Goal: Task Accomplishment & Management: Manage account settings

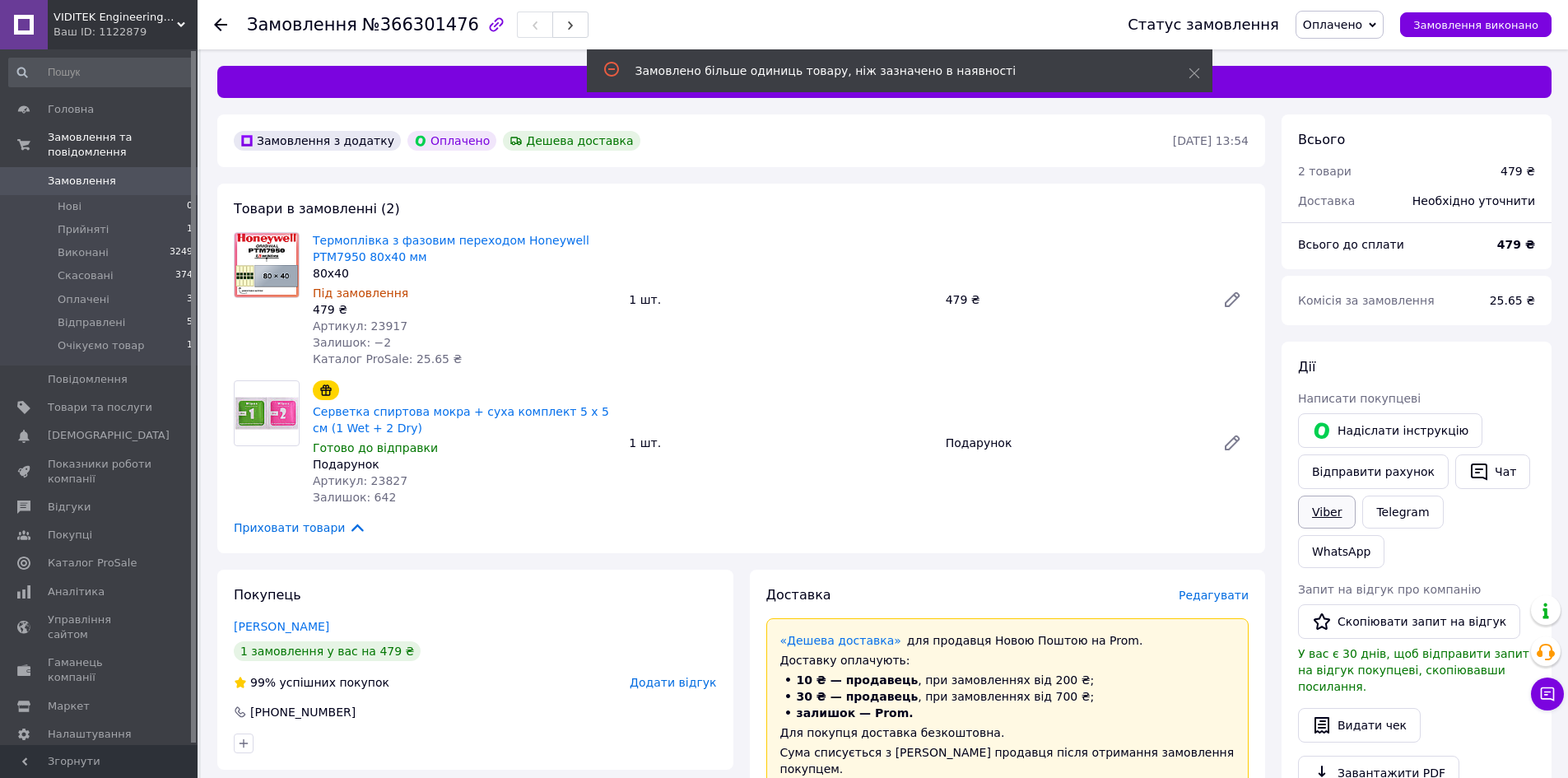
click at [1335, 506] on link "Viber" at bounding box center [1327, 511] width 58 height 33
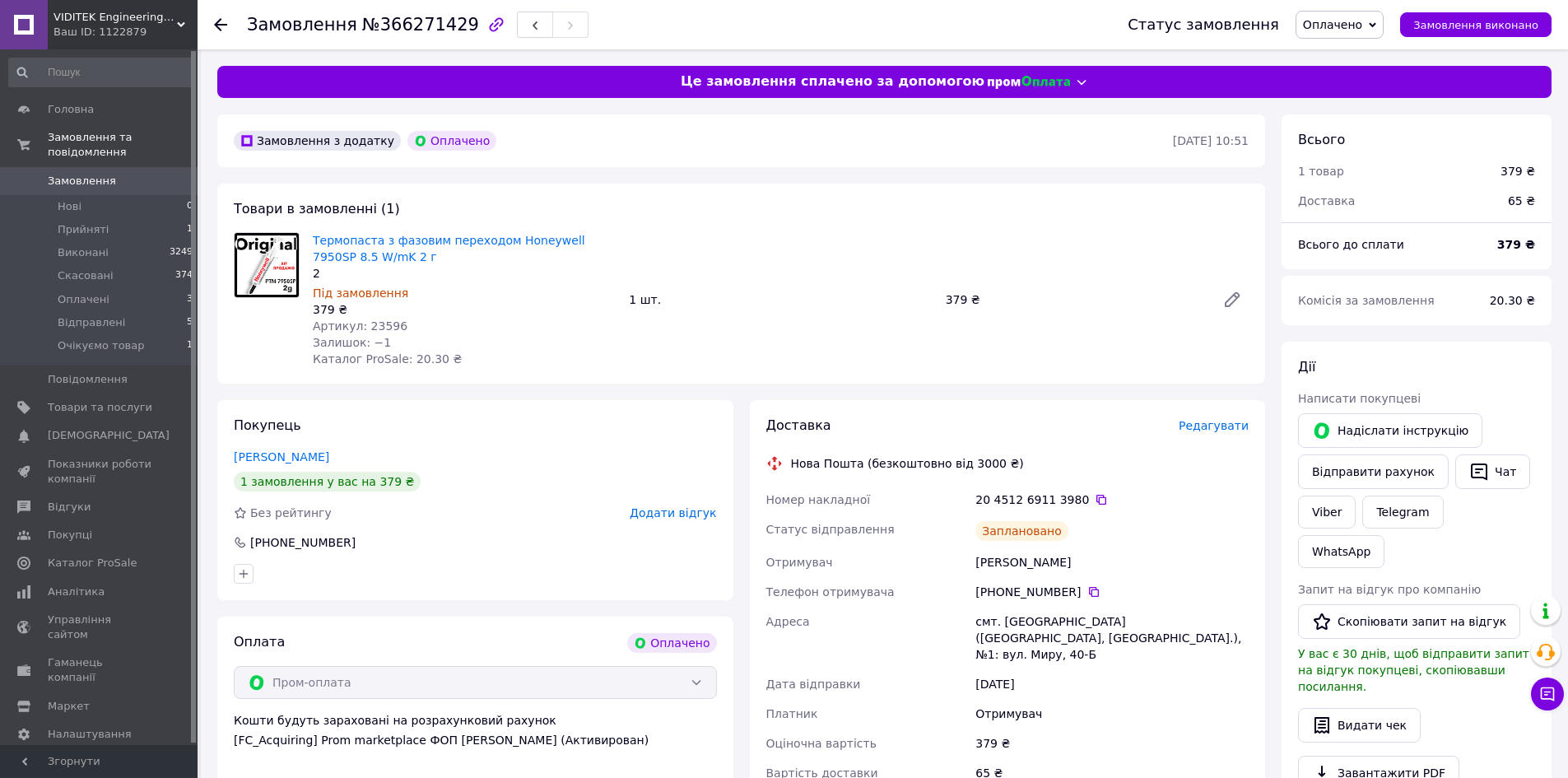
click at [429, 25] on span "№366271429" at bounding box center [420, 24] width 117 height 19
copy span "366271429"
click at [1080, 492] on div "20 4512 6911 3980" at bounding box center [1111, 500] width 273 height 17
drag, startPoint x: 1086, startPoint y: 496, endPoint x: 1085, endPoint y: 505, distance: 9.1
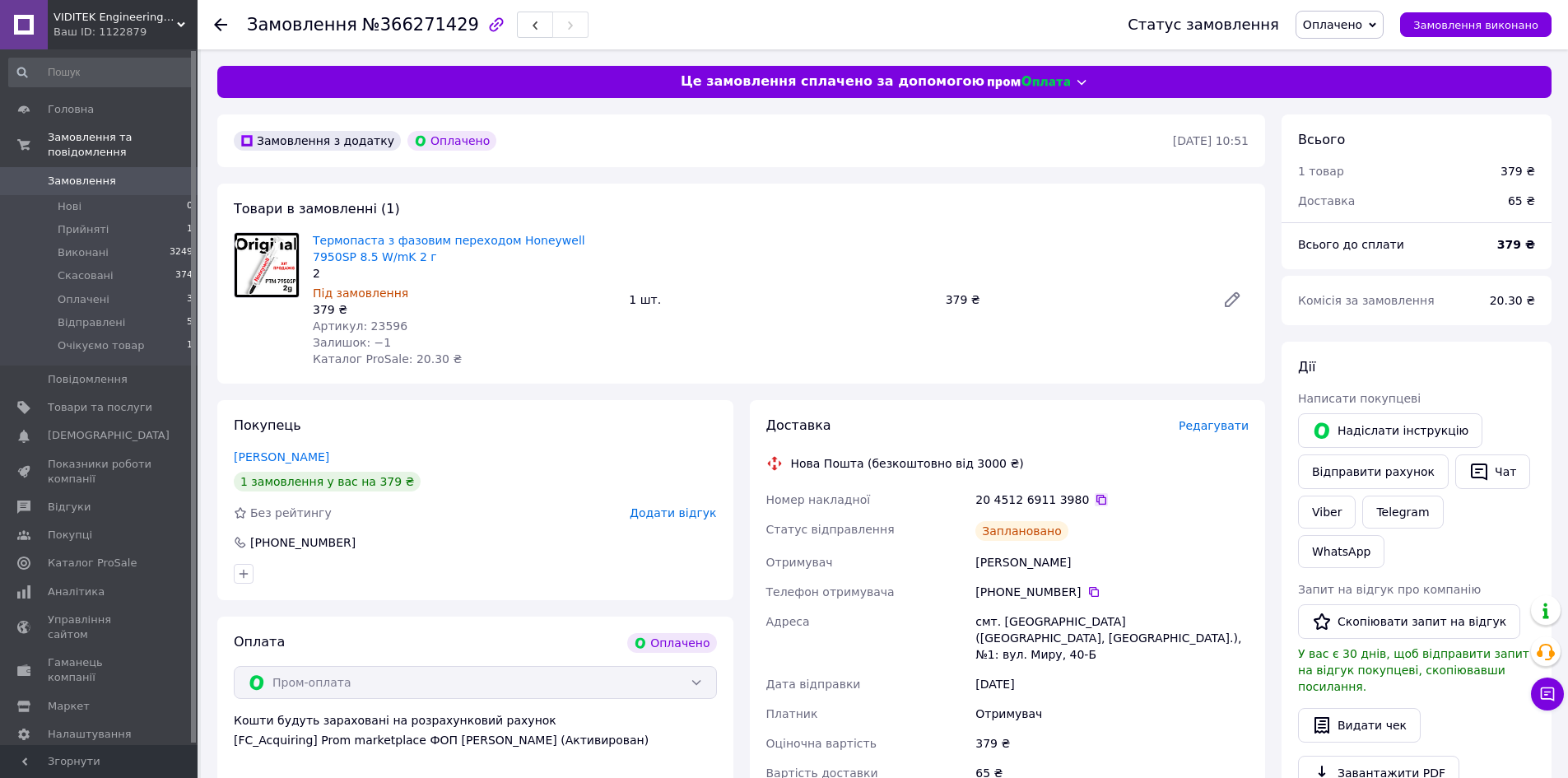
click at [1096, 497] on icon at bounding box center [1101, 500] width 10 height 10
drag, startPoint x: 974, startPoint y: 559, endPoint x: 1102, endPoint y: 562, distance: 128.0
click at [1102, 562] on div "[PERSON_NAME]" at bounding box center [1111, 562] width 280 height 29
copy div "[PERSON_NAME]"
click at [1080, 610] on div "смт. Петропавлівка (Дніпропетровська обл., Синельниківський р-н.), №1: вул. Мир…" at bounding box center [1111, 638] width 280 height 62
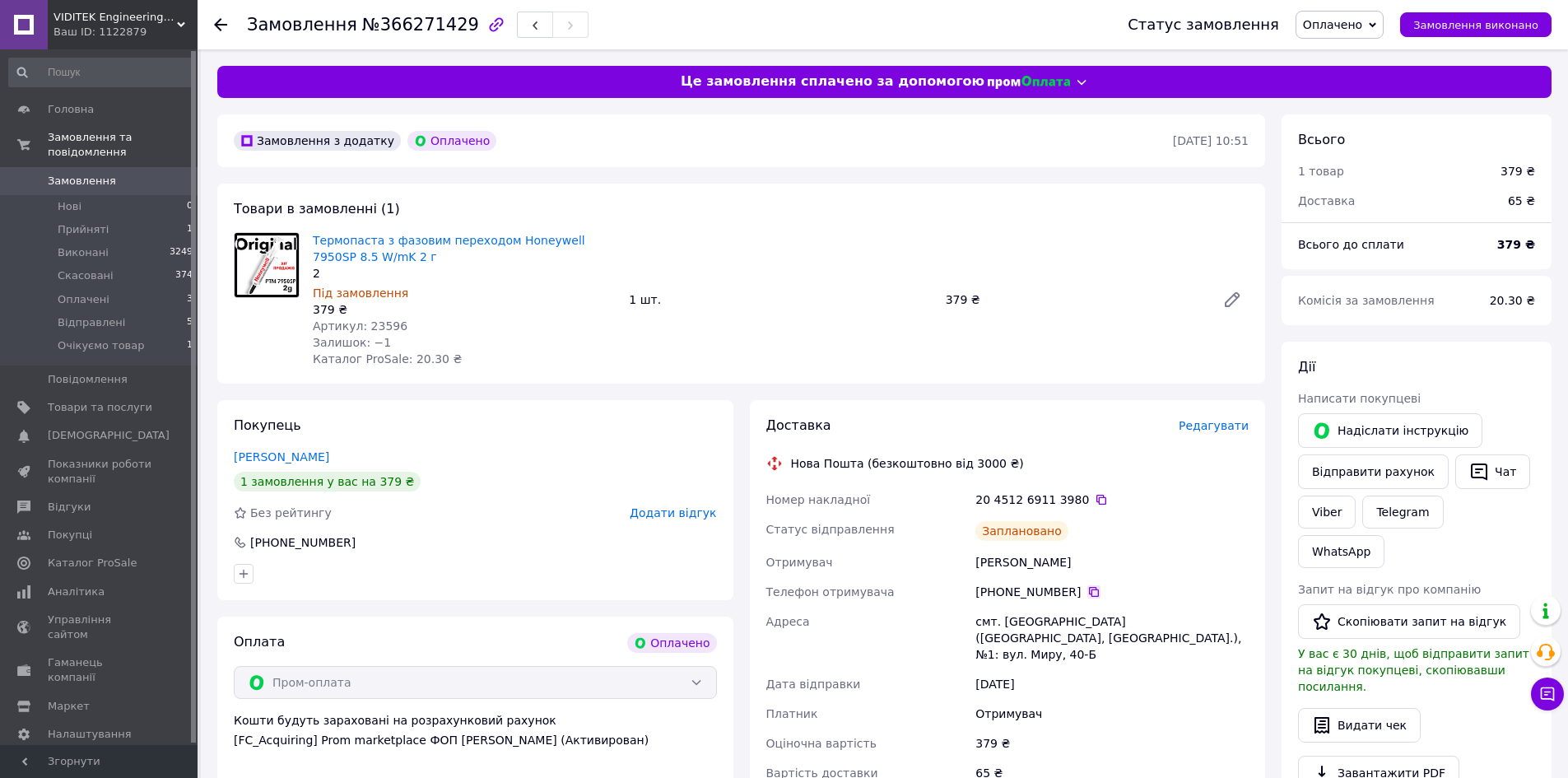
click at [1087, 595] on icon at bounding box center [1094, 592] width 13 height 13
drag, startPoint x: 966, startPoint y: 622, endPoint x: 1123, endPoint y: 638, distance: 157.8
click at [1123, 638] on div "Номер накладної 20 4512 6911 3980   Статус відправлення Заплановано Отримувач Щ…" at bounding box center [1007, 637] width 489 height 303
copy div "Адреса смт. Петропавлівка (Дніпропетровська обл., Синельниківський р-н.), №1"
click at [992, 627] on div "смт. Петропавлівка (Дніпропетровська обл., Синельниківський р-н.), №1: вул. Мир…" at bounding box center [1111, 638] width 280 height 62
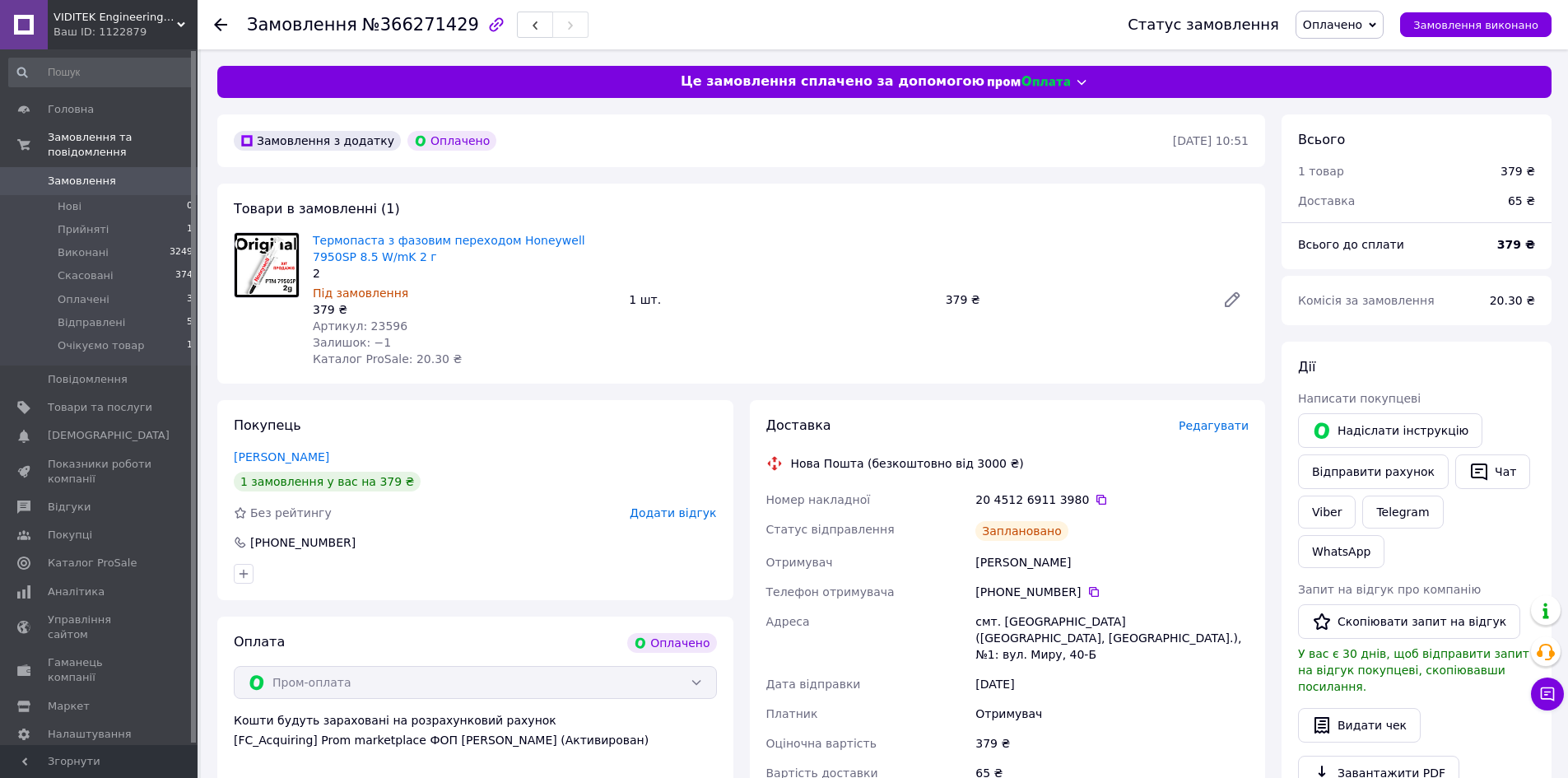
click at [977, 621] on div "смт. Петропавлівка (Дніпропетровська обл., Синельниківський р-н.), №1: вул. Мир…" at bounding box center [1111, 638] width 280 height 62
drag, startPoint x: 988, startPoint y: 627, endPoint x: 1122, endPoint y: 638, distance: 134.5
click at [1122, 638] on div "смт. Петропавлівка (Дніпропетровська обл., Синельниківський р-н.), №1: вул. Мир…" at bounding box center [1111, 638] width 280 height 62
copy div "смт. Петропавлівка (Дніпропетровська обл., Синельниківський р-н.), №1"
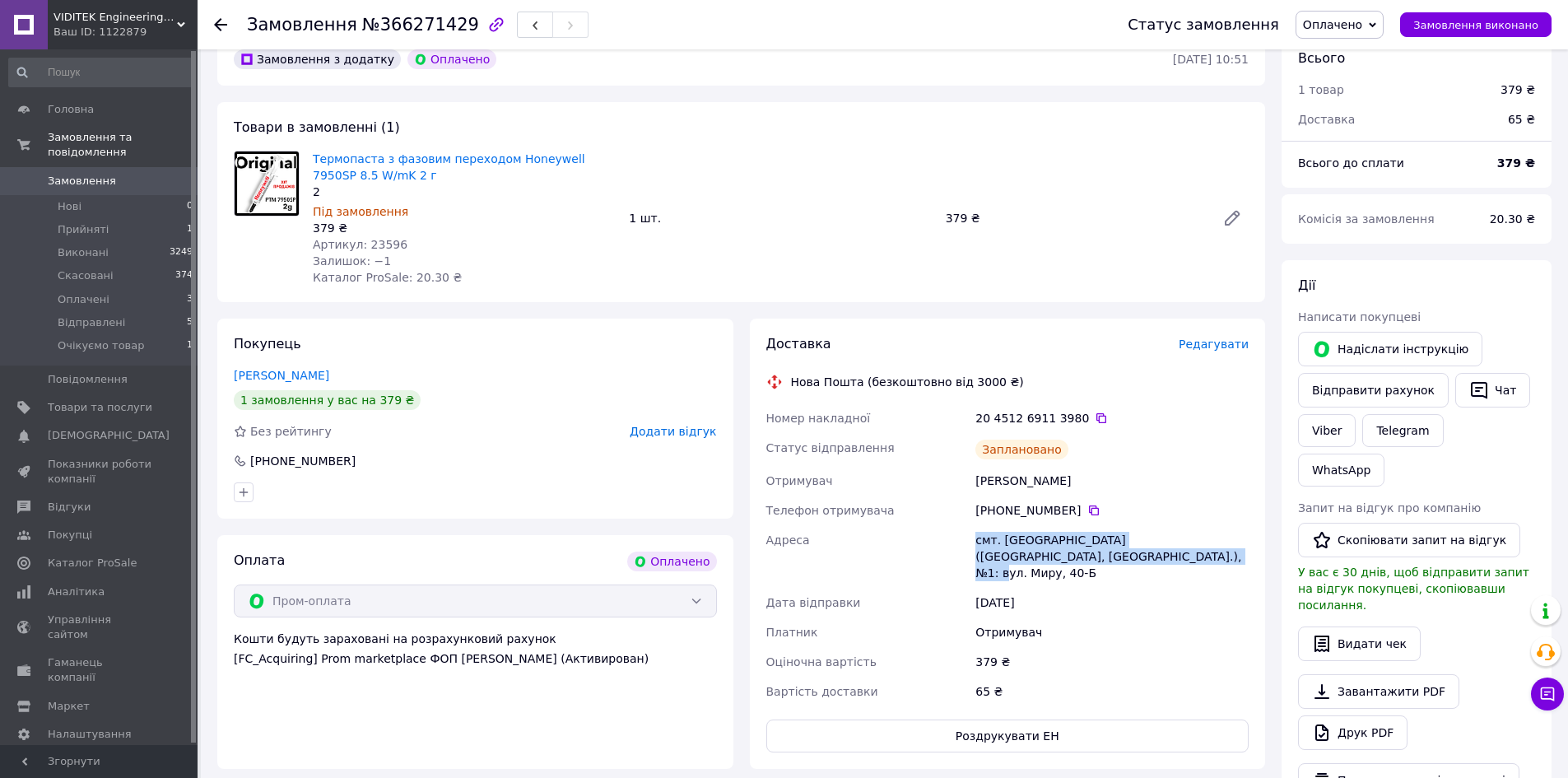
scroll to position [82, 0]
click at [1334, 428] on link "Viber" at bounding box center [1327, 429] width 58 height 33
click at [1012, 542] on div "смт. Петропавлівка (Дніпропетровська обл., Синельниківський р-н.), №1: вул. Мир…" at bounding box center [1111, 556] width 280 height 62
drag, startPoint x: 961, startPoint y: 541, endPoint x: 1365, endPoint y: 444, distance: 415.5
click at [1223, 549] on div "Номер накладної 20 4512 6911 3980   Статус відправлення Заплановано Отримувач Щ…" at bounding box center [1007, 554] width 489 height 303
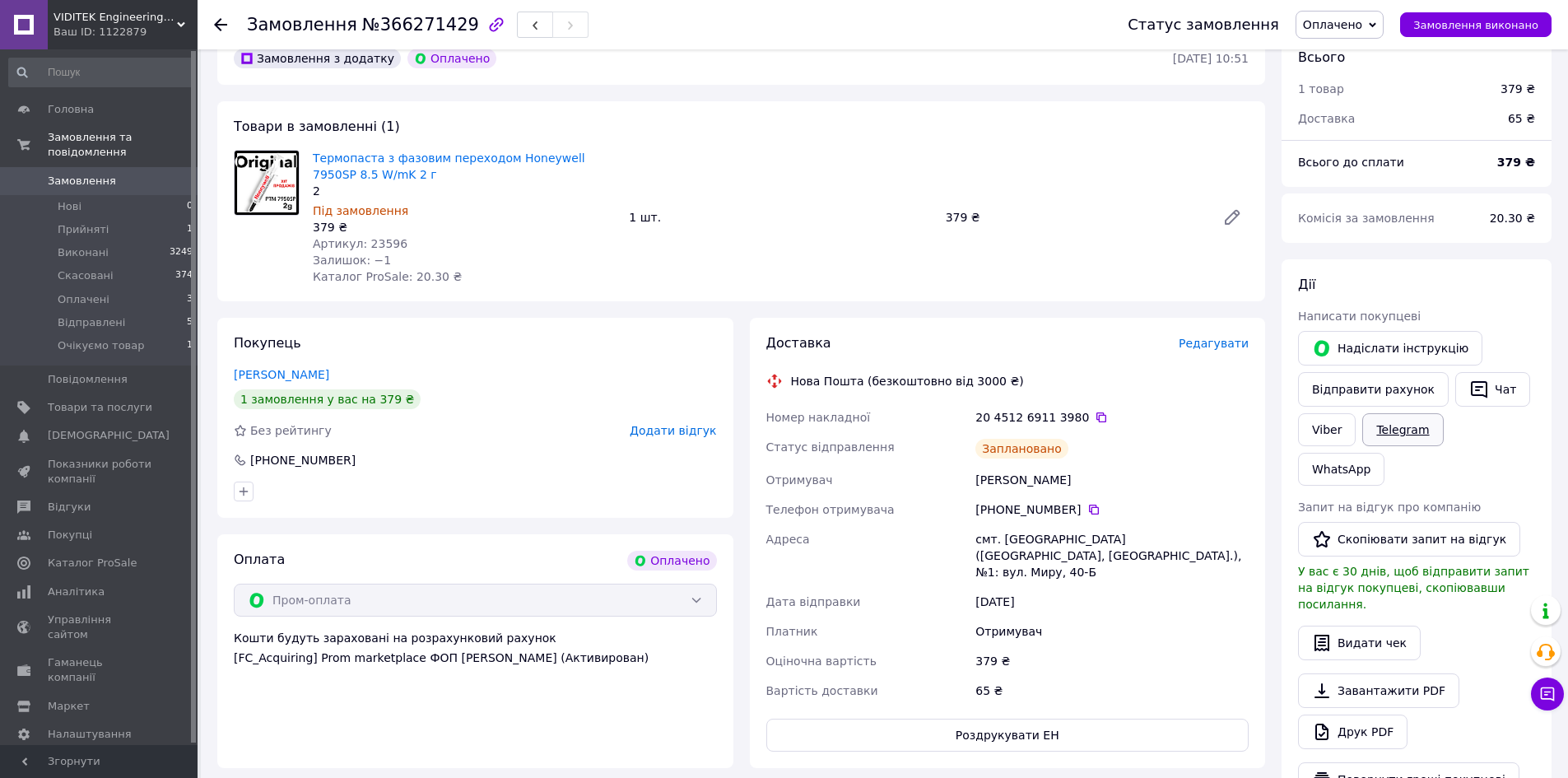
click at [1386, 426] on link "Telegram" at bounding box center [1402, 429] width 81 height 33
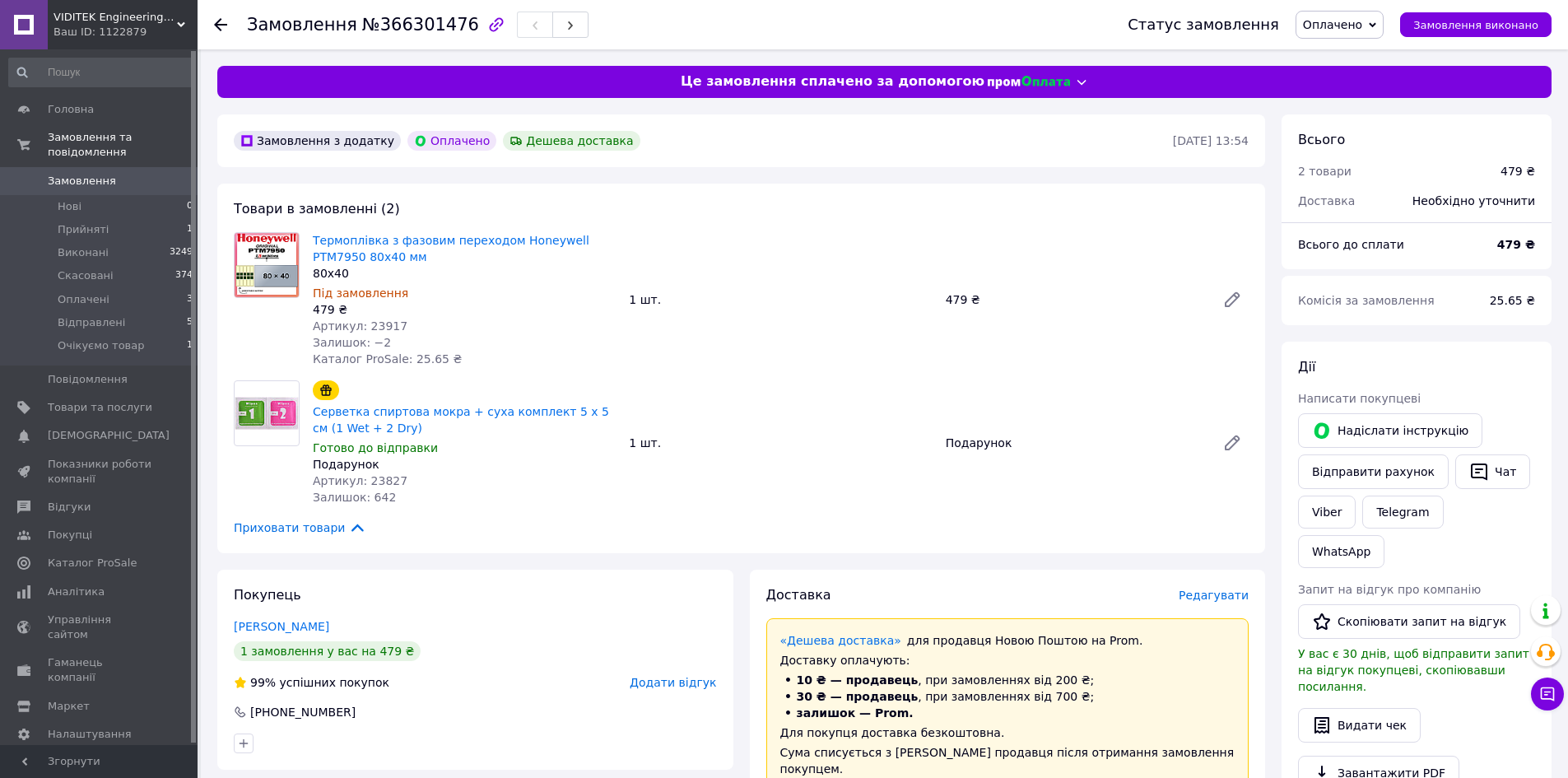
click at [725, 230] on div "Термоплівка з фазовим переходом Honeywell PTM7950 80x40 мм 80x40 Під замовлення…" at bounding box center [780, 299] width 949 height 141
click at [740, 267] on div "Термоплівка з фазовим переходом Honeywell PTM7950 80x40 мм 80x40 Під замовлення…" at bounding box center [780, 299] width 949 height 141
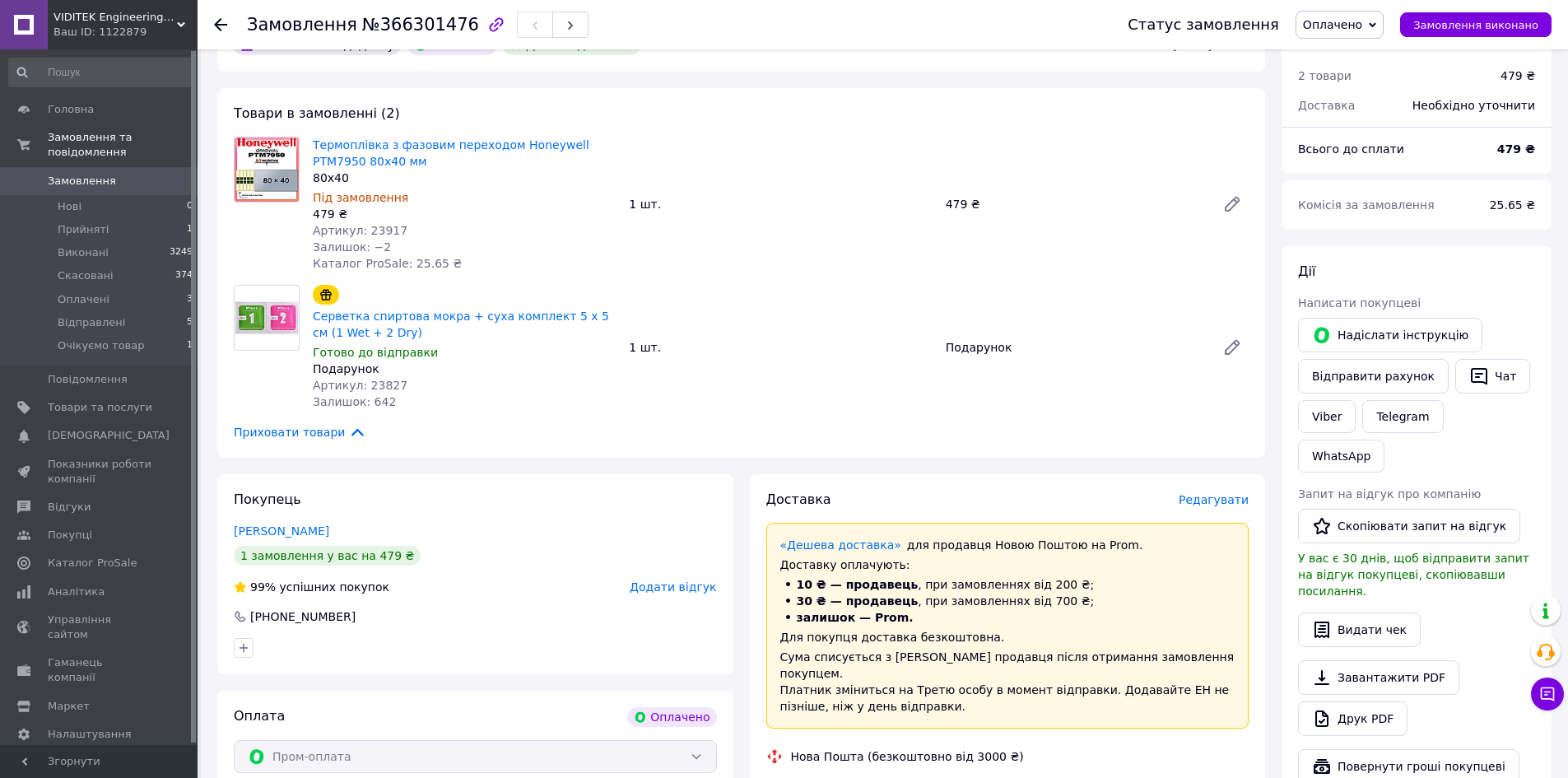
scroll to position [82, 0]
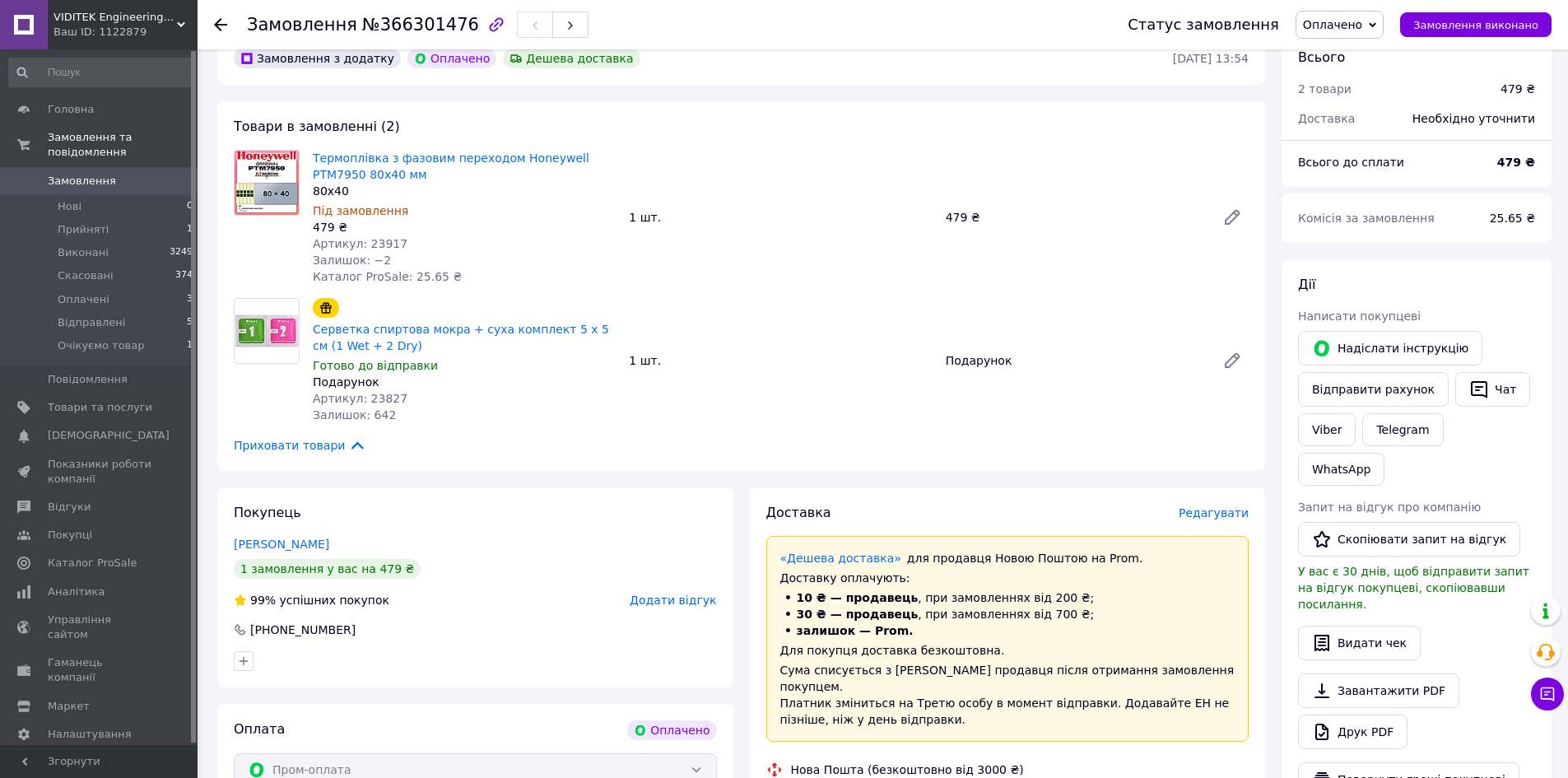
click at [997, 241] on div "Термоплівка з фазовим переходом Honeywell PTM7950 80x40 мм 80x40 Під замовлення…" at bounding box center [780, 217] width 949 height 141
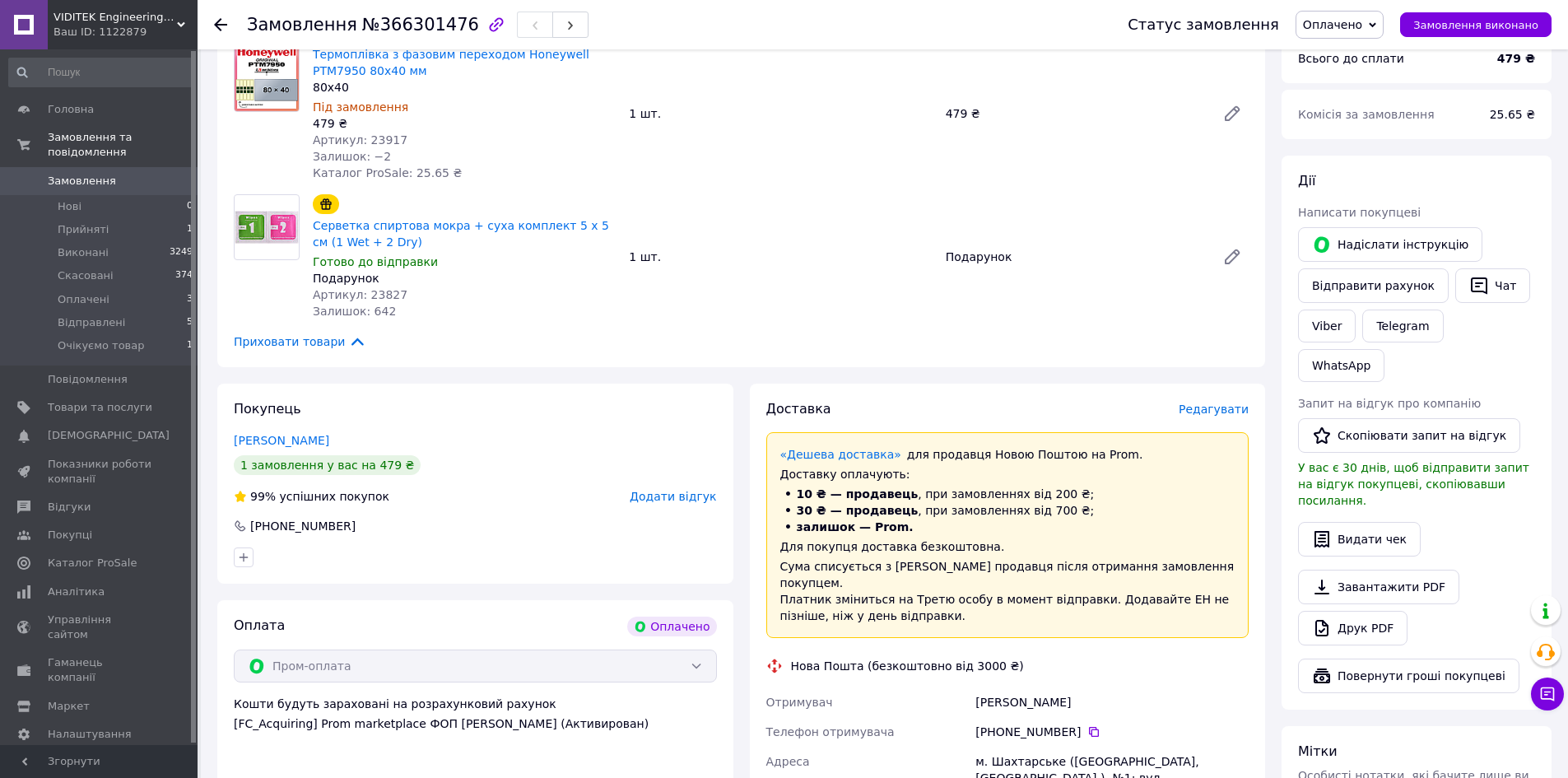
scroll to position [330, 0]
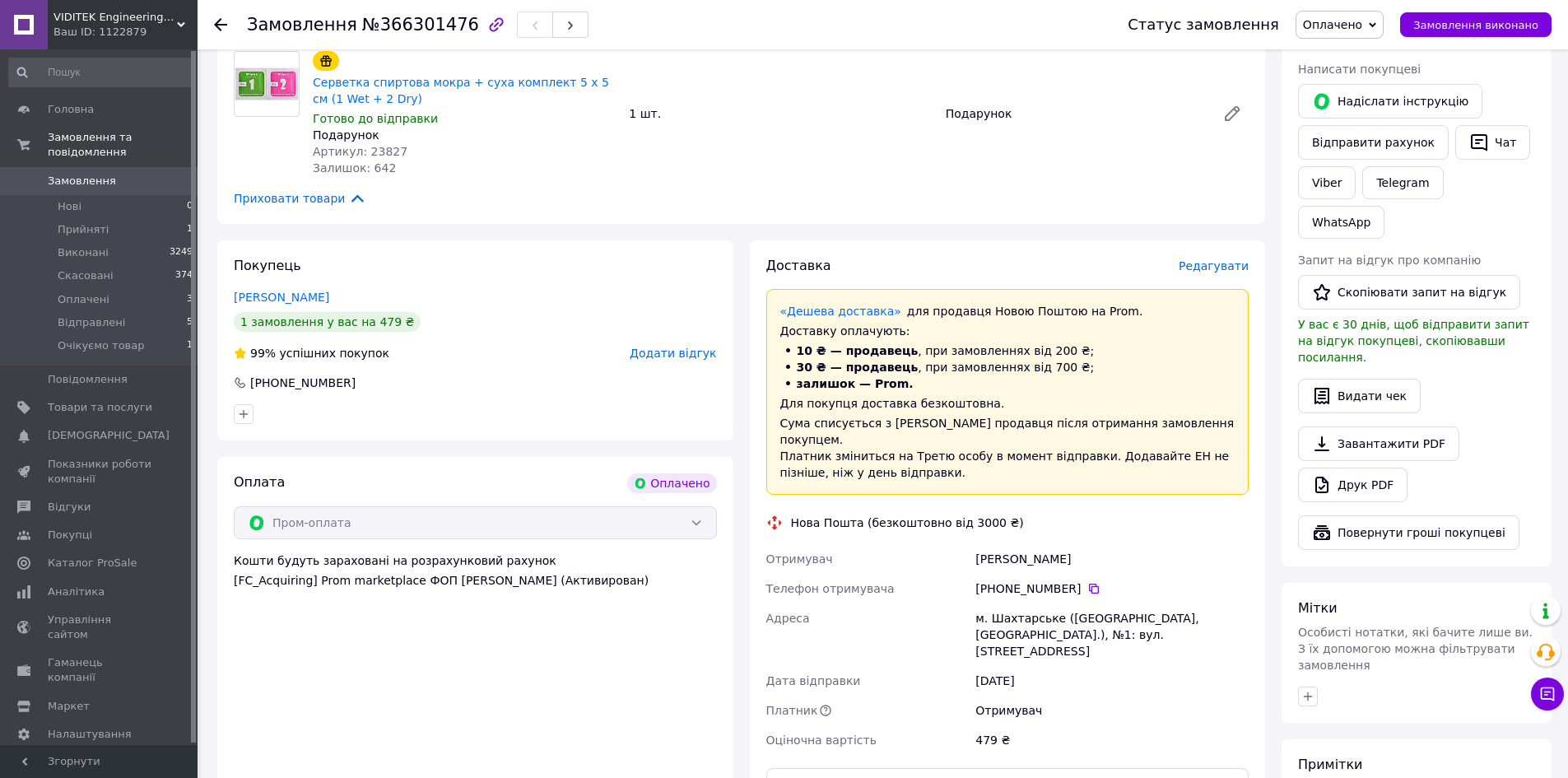
click at [1296, 177] on div "Viber" at bounding box center [1327, 183] width 64 height 40
click at [1309, 177] on link "Viber" at bounding box center [1327, 183] width 58 height 33
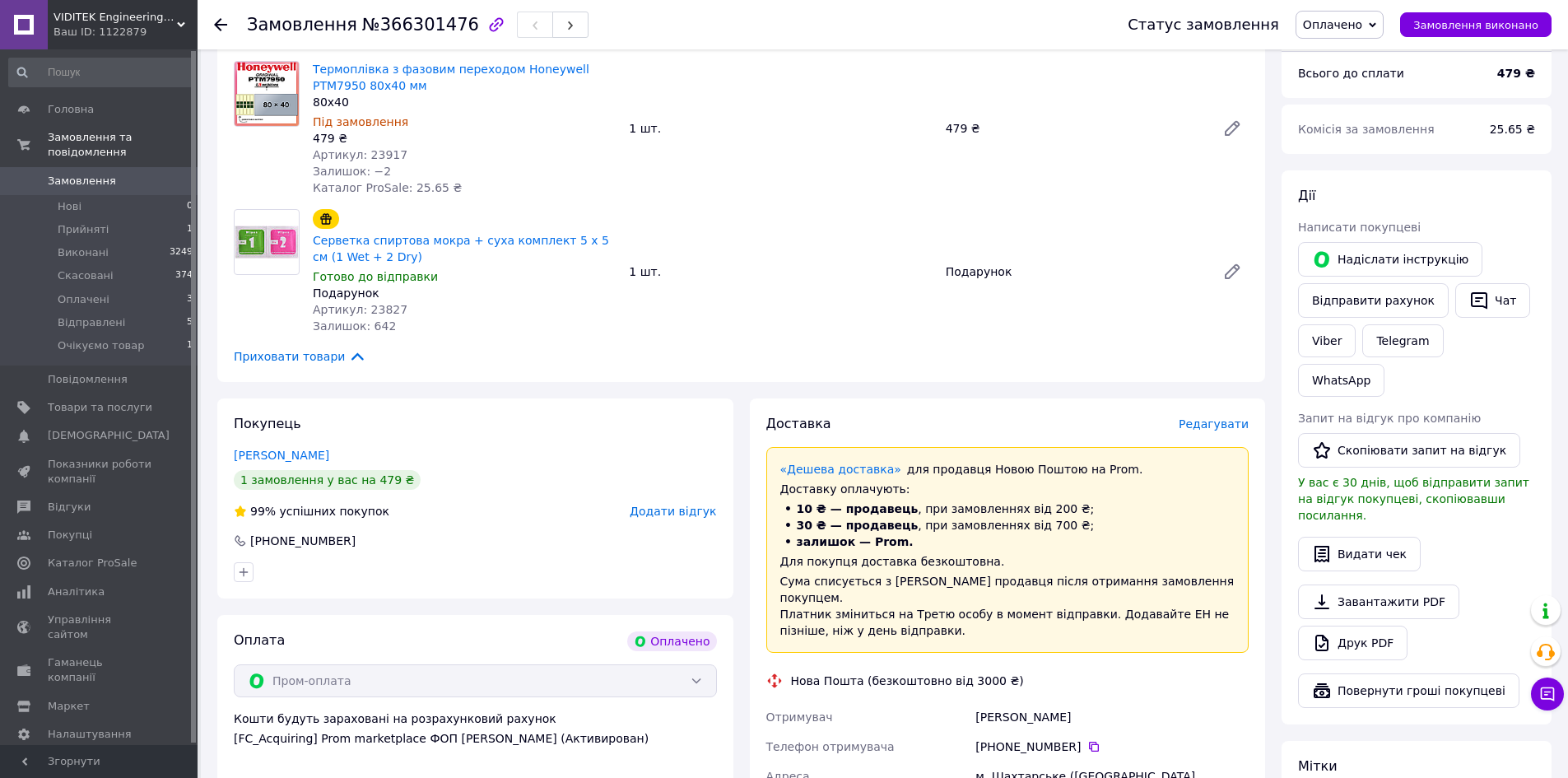
scroll to position [0, 0]
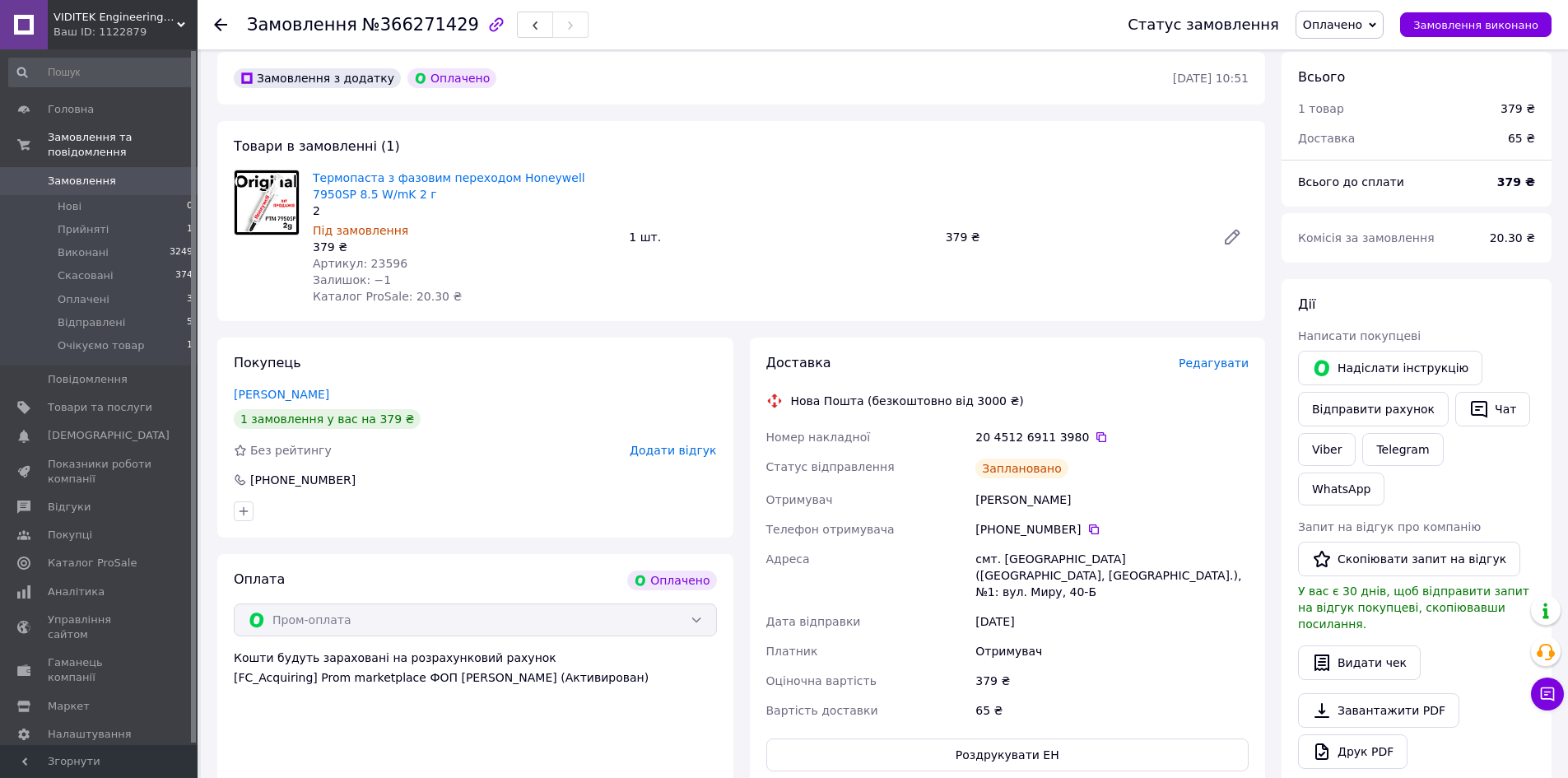
scroll to position [82, 0]
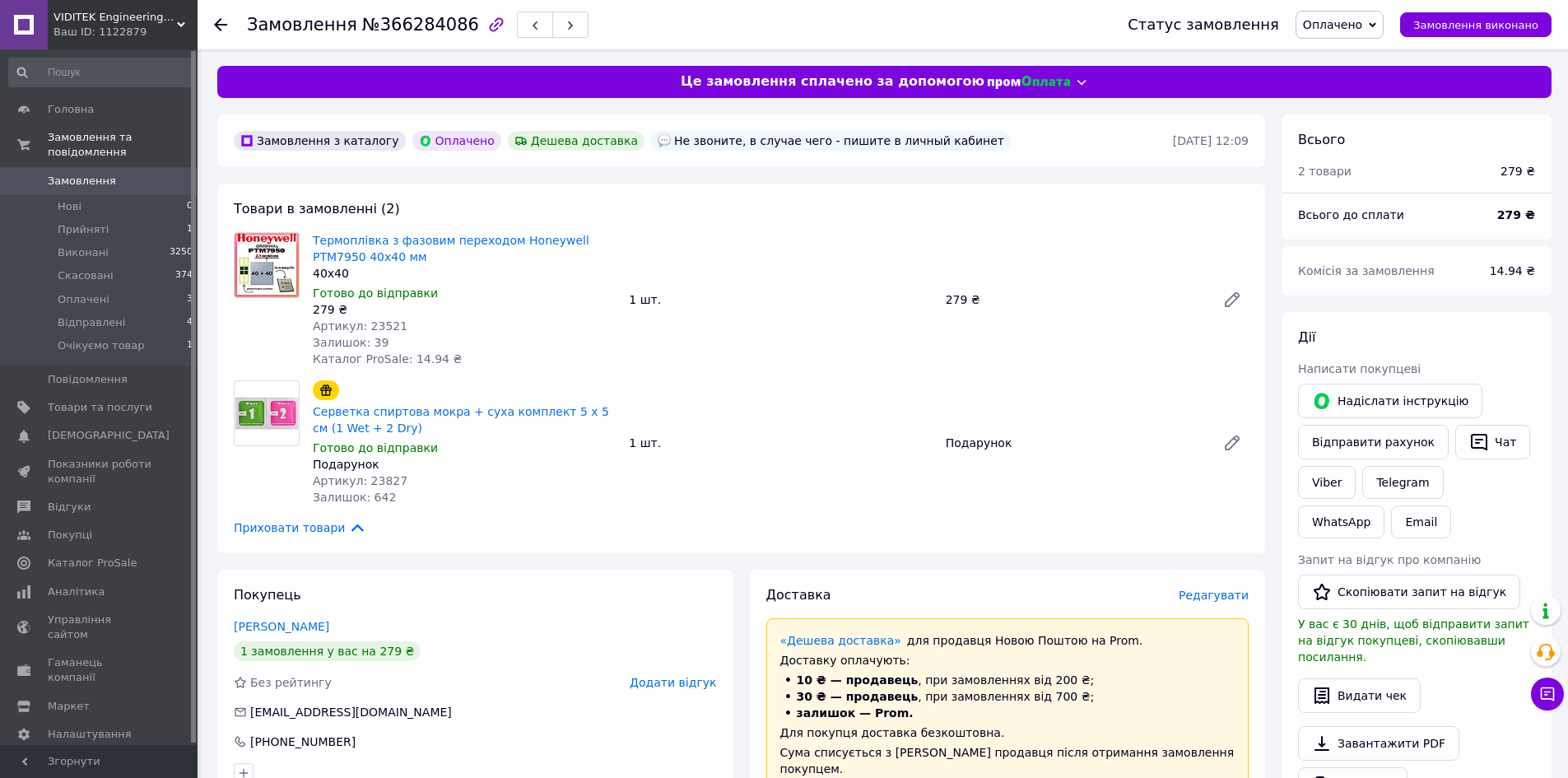
click at [1337, 26] on span "Оплачено" at bounding box center [1333, 25] width 59 height 13
click at [1344, 140] on li "Відправлені" at bounding box center [1348, 131] width 103 height 24
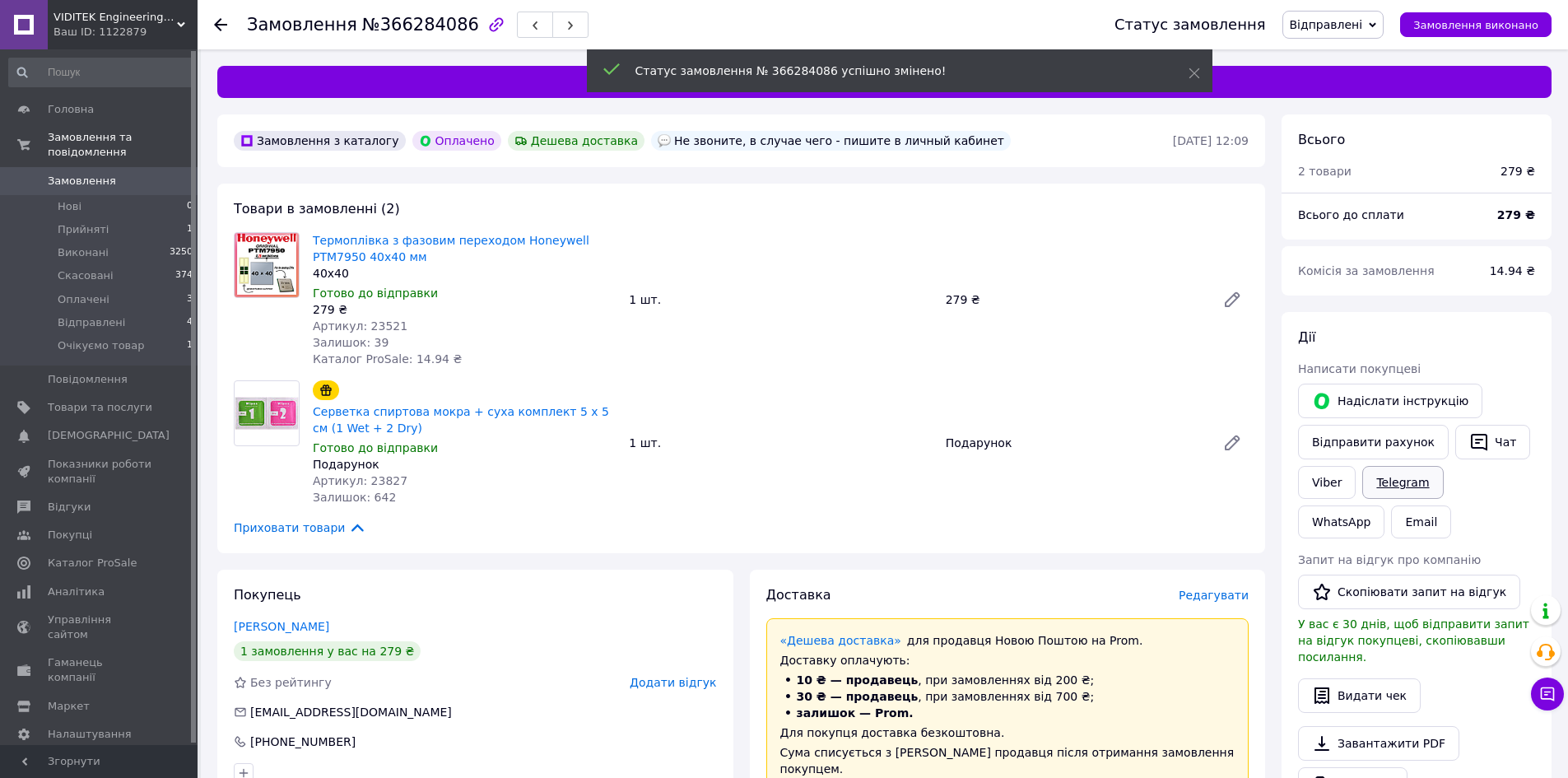
click at [1420, 495] on link "Telegram" at bounding box center [1402, 482] width 81 height 33
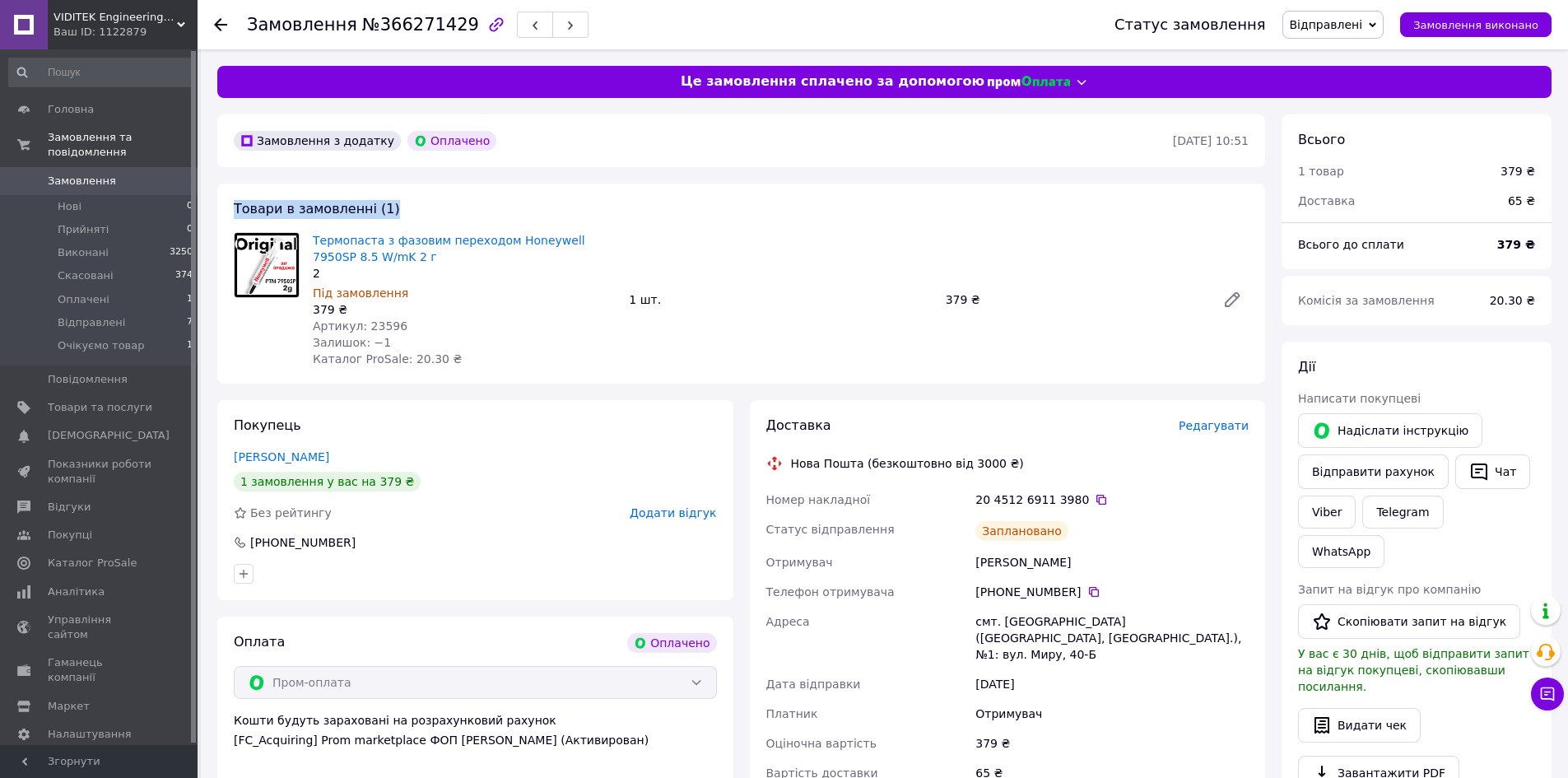
drag, startPoint x: 228, startPoint y: 208, endPoint x: 466, endPoint y: 214, distance: 238.1
click at [451, 216] on div "Товари в замовленні (1) Термопаста з фазовим переходом Honeywell 7950SP 8.5 W/m…" at bounding box center [741, 283] width 1048 height 200
click at [605, 200] on div "Товари в замовленні (1) Термопаста з фазовим переходом Honeywell 7950SP 8.5 W/m…" at bounding box center [741, 283] width 1048 height 200
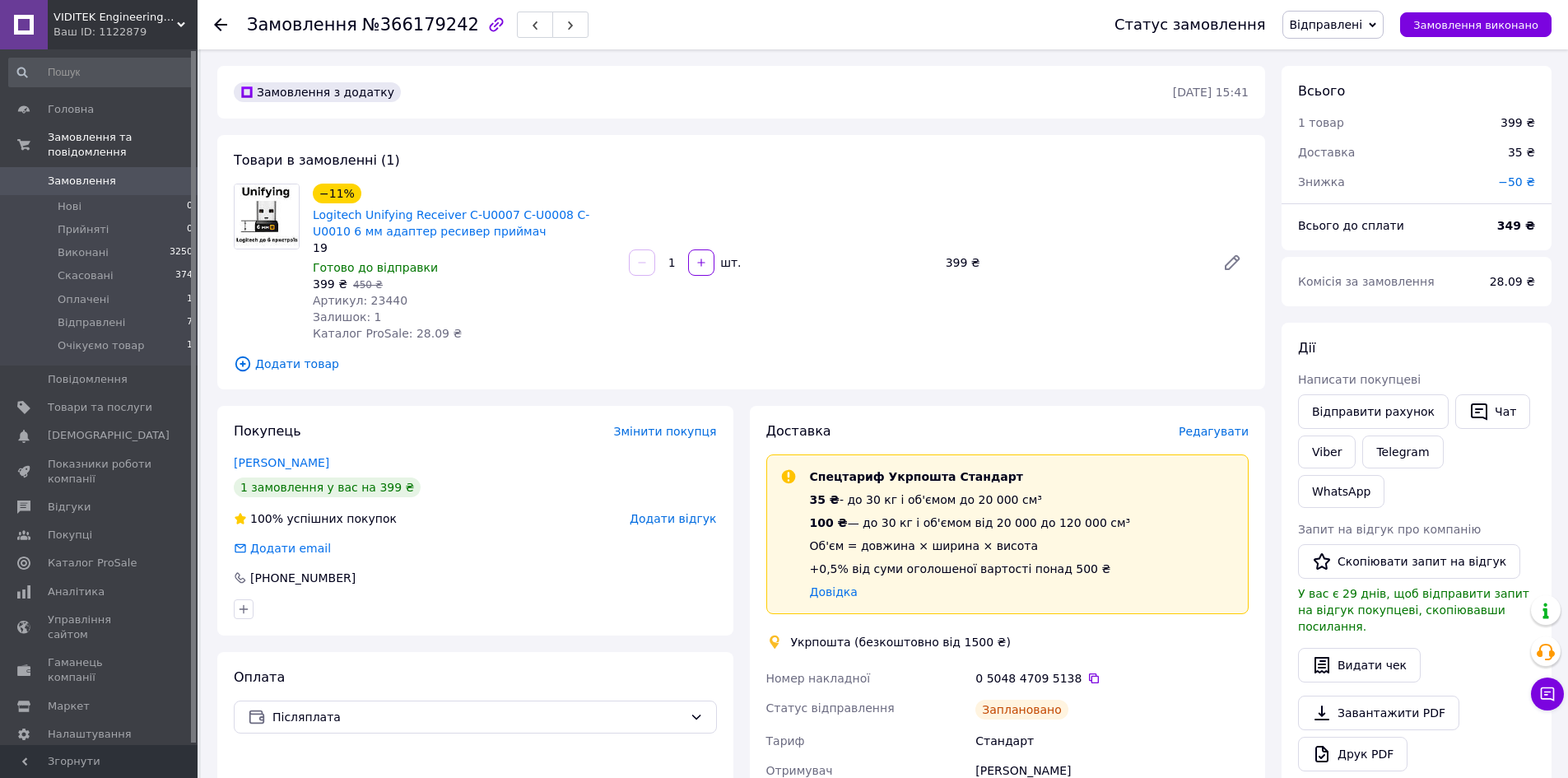
click at [1345, 34] on span "Відправлені" at bounding box center [1333, 24] width 102 height 28
click at [1364, 63] on li "Прийнято" at bounding box center [1334, 57] width 103 height 24
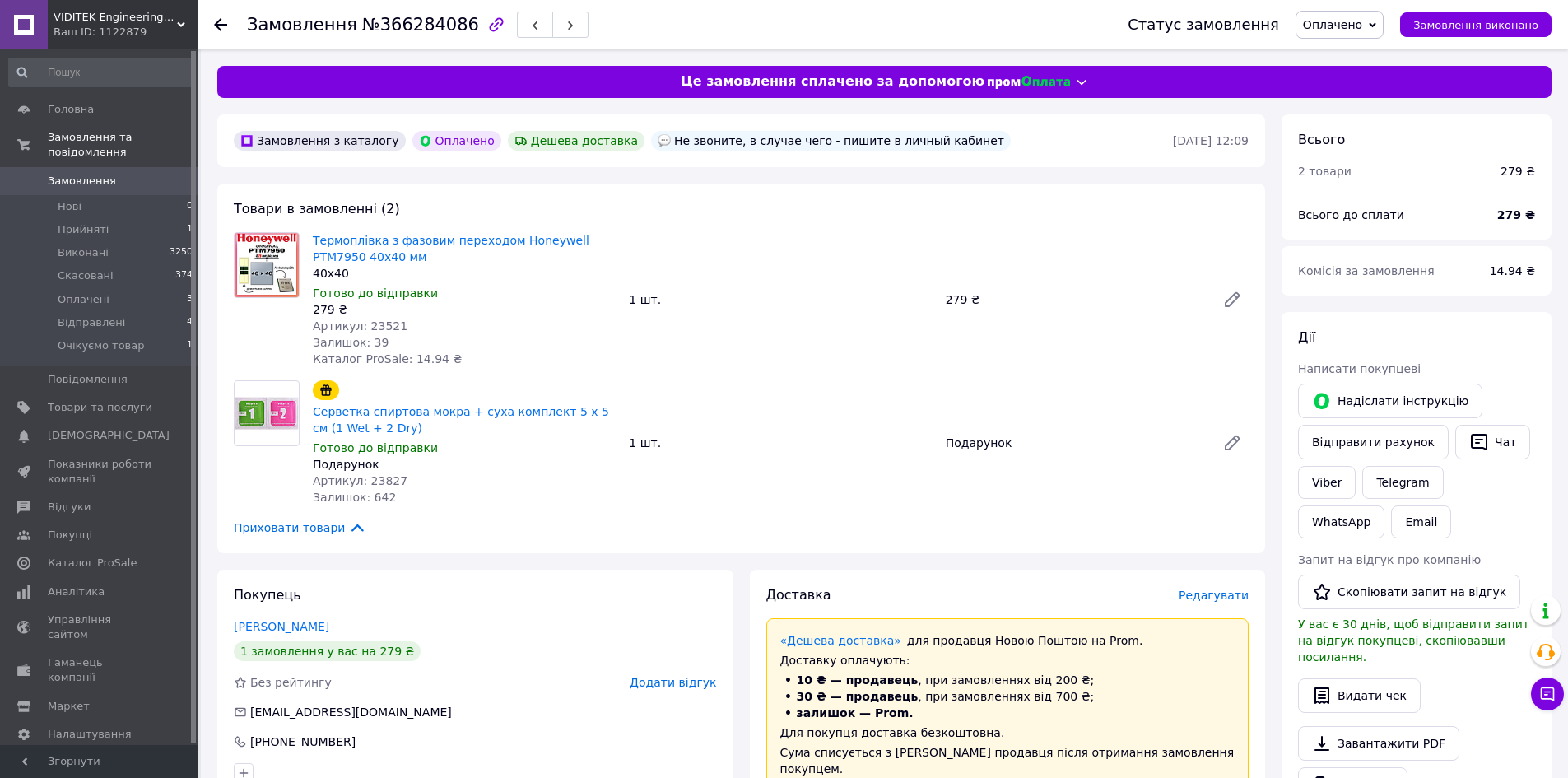
click at [438, 34] on span "№366284086" at bounding box center [420, 24] width 117 height 19
copy span "366284086"
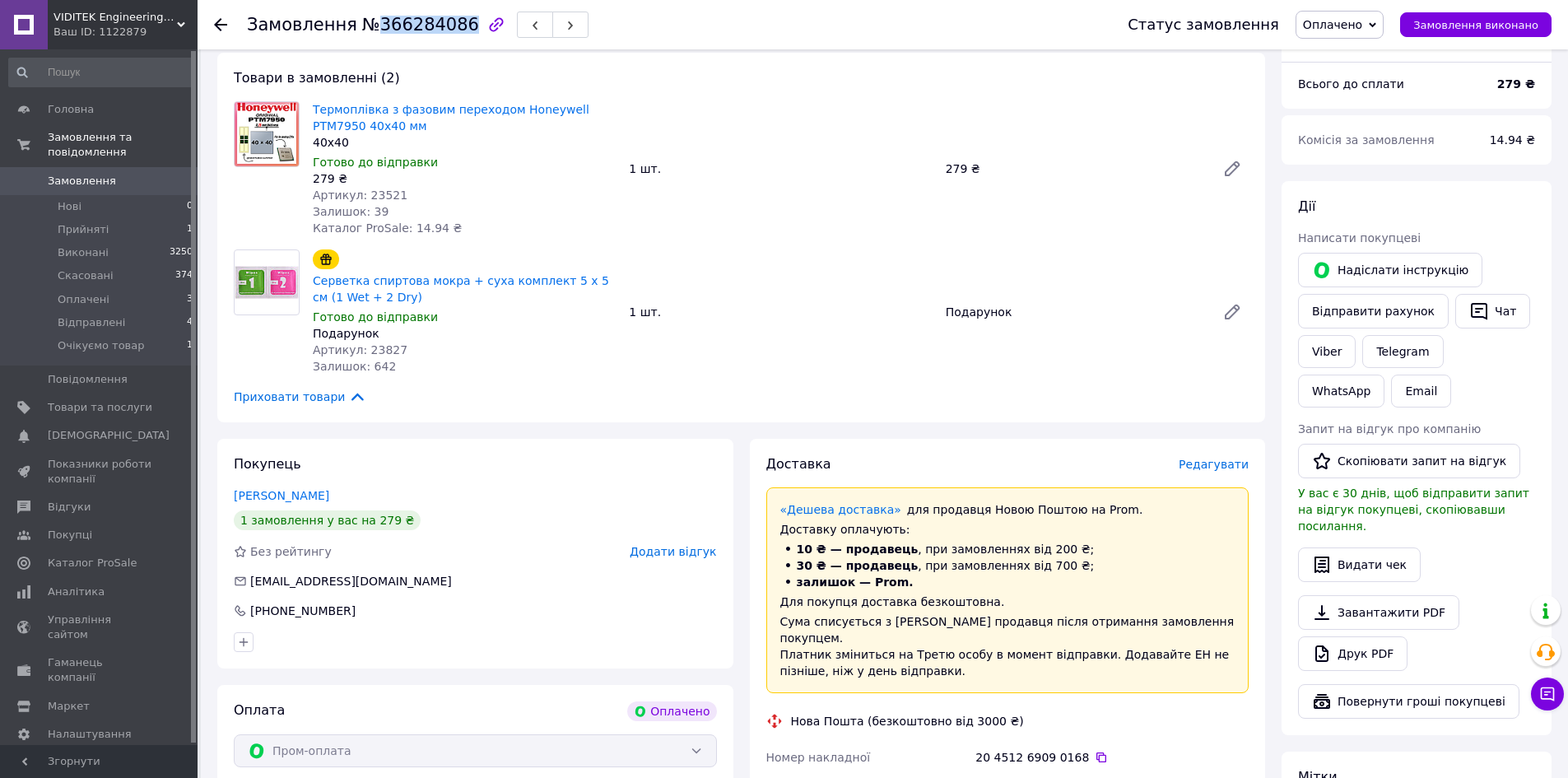
scroll to position [411, 0]
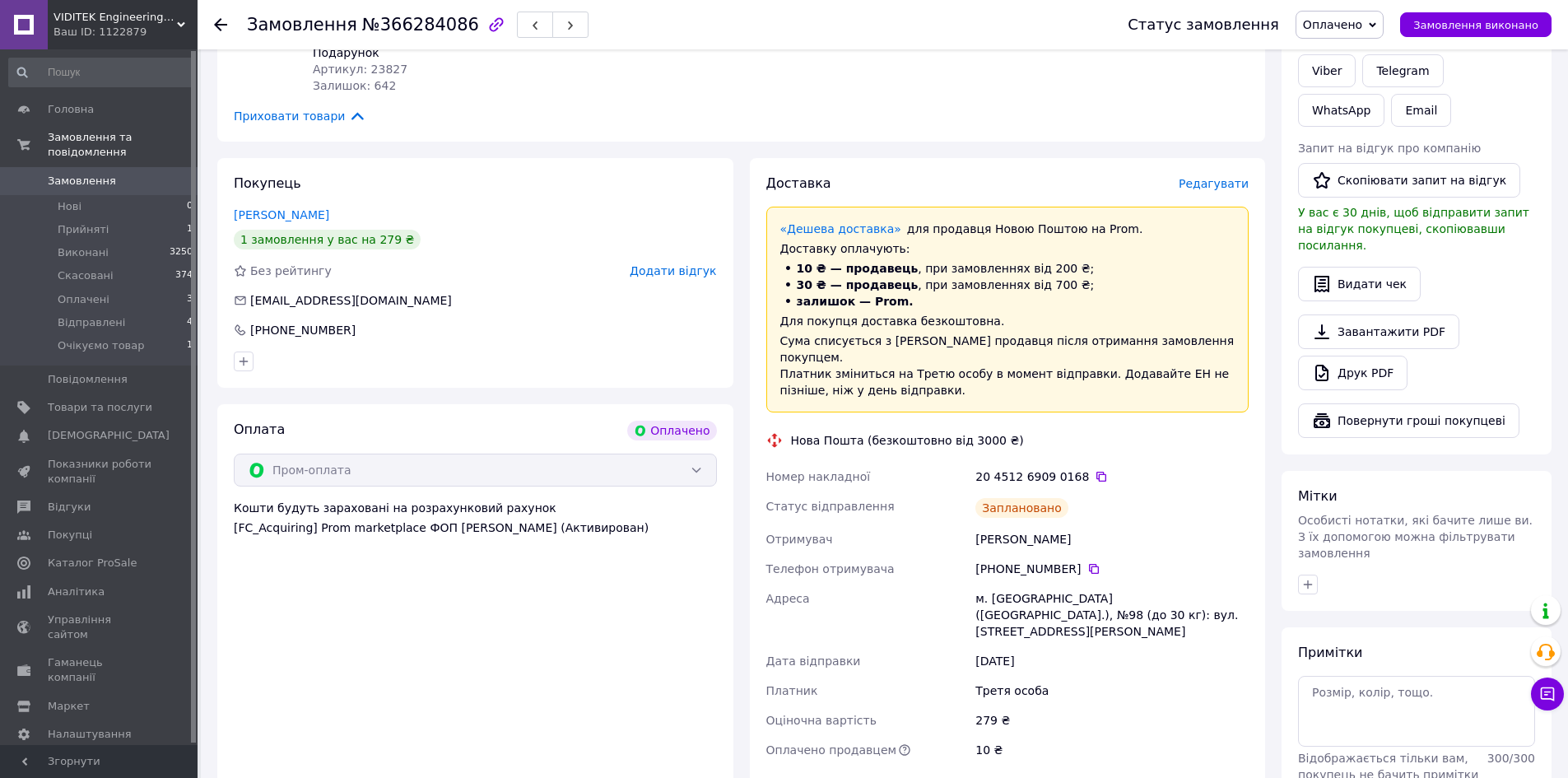
click at [1079, 468] on div "20 4512 6909 0168" at bounding box center [1111, 477] width 273 height 17
click at [1096, 472] on icon at bounding box center [1101, 477] width 10 height 10
drag, startPoint x: 975, startPoint y: 521, endPoint x: 1097, endPoint y: 520, distance: 122.0
click at [1097, 525] on div "Фесенко Михаил" at bounding box center [1111, 539] width 280 height 29
copy div "Фесенко Михаил"
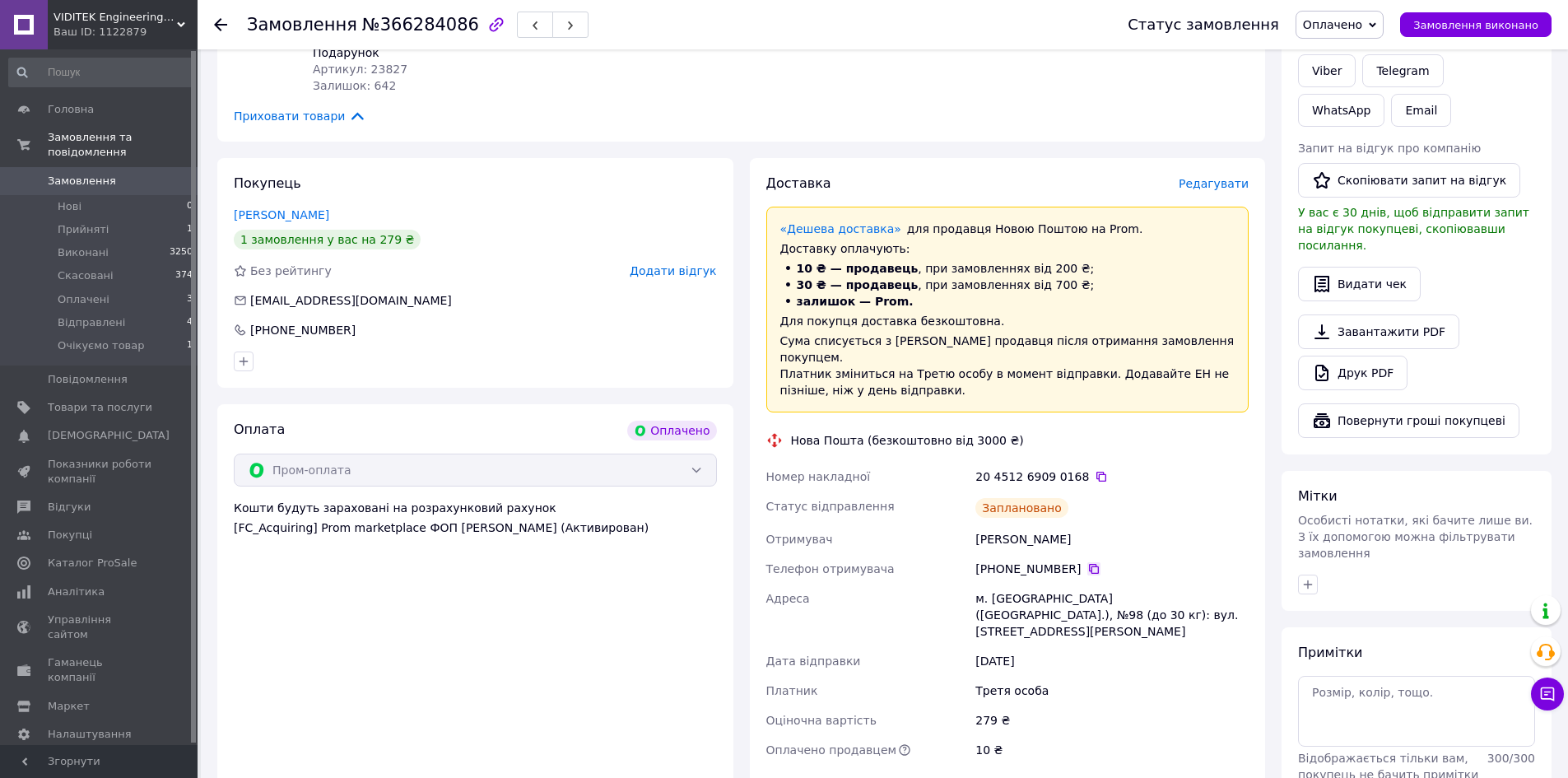
click at [1087, 563] on icon at bounding box center [1094, 569] width 13 height 13
drag, startPoint x: 979, startPoint y: 580, endPoint x: 1122, endPoint y: 582, distance: 143.0
click at [1122, 584] on div "м. Київ (Київська обл.), №98 (до 30 кг): вул. Гетьмана Кирила Розумовського, 17" at bounding box center [1111, 615] width 280 height 62
copy div "м. Київ (Київська обл.), №98"
copy span "mixbobm@gmail.com"
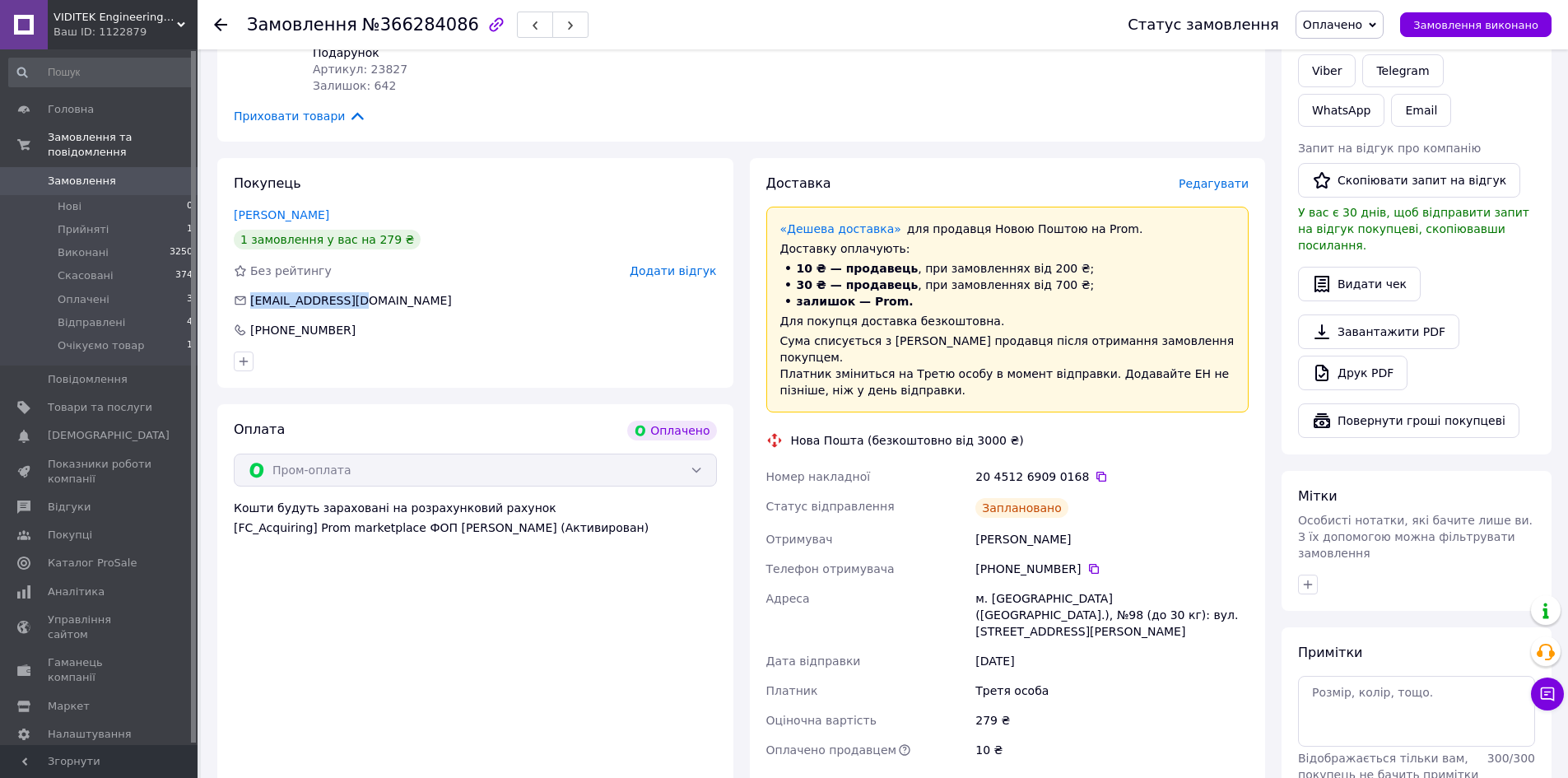
drag, startPoint x: 362, startPoint y: 288, endPoint x: 546, endPoint y: 343, distance: 192.0
click at [528, 332] on div "Покупець Фесенко Михаил 1 замовлення у вас на 279 ₴ Без рейтингу Додати відгук …" at bounding box center [475, 273] width 516 height 230
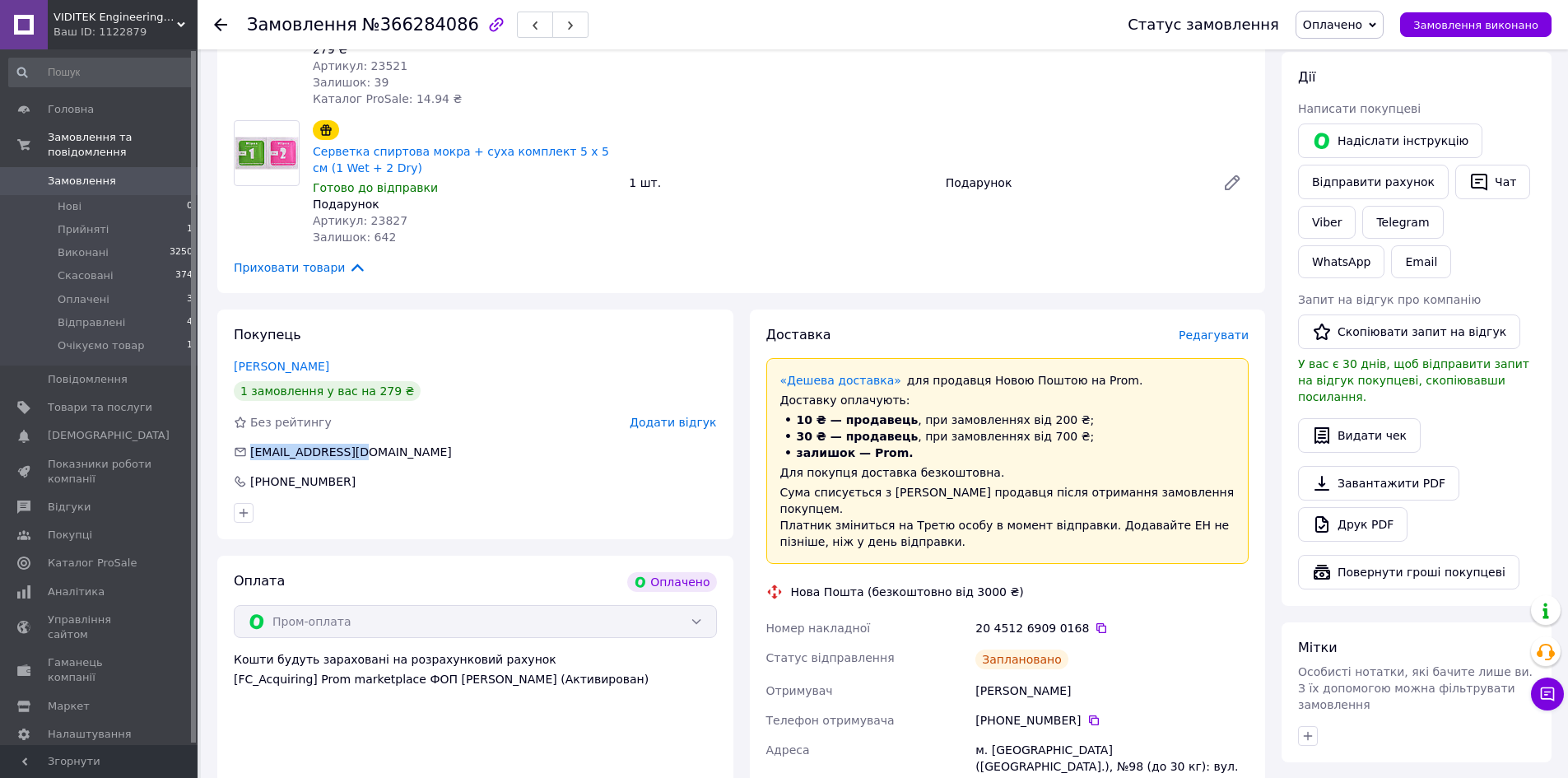
scroll to position [0, 0]
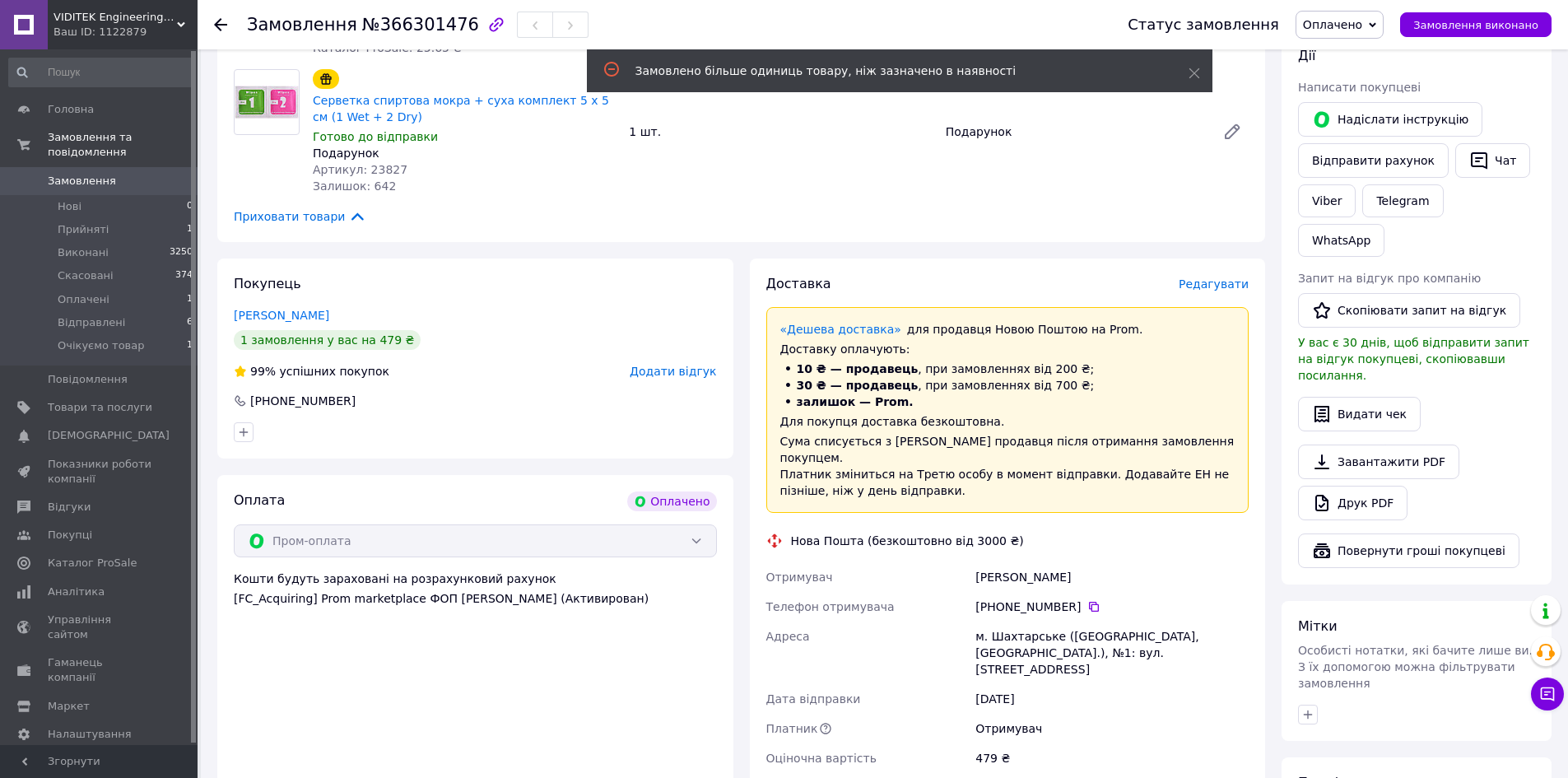
scroll to position [330, 0]
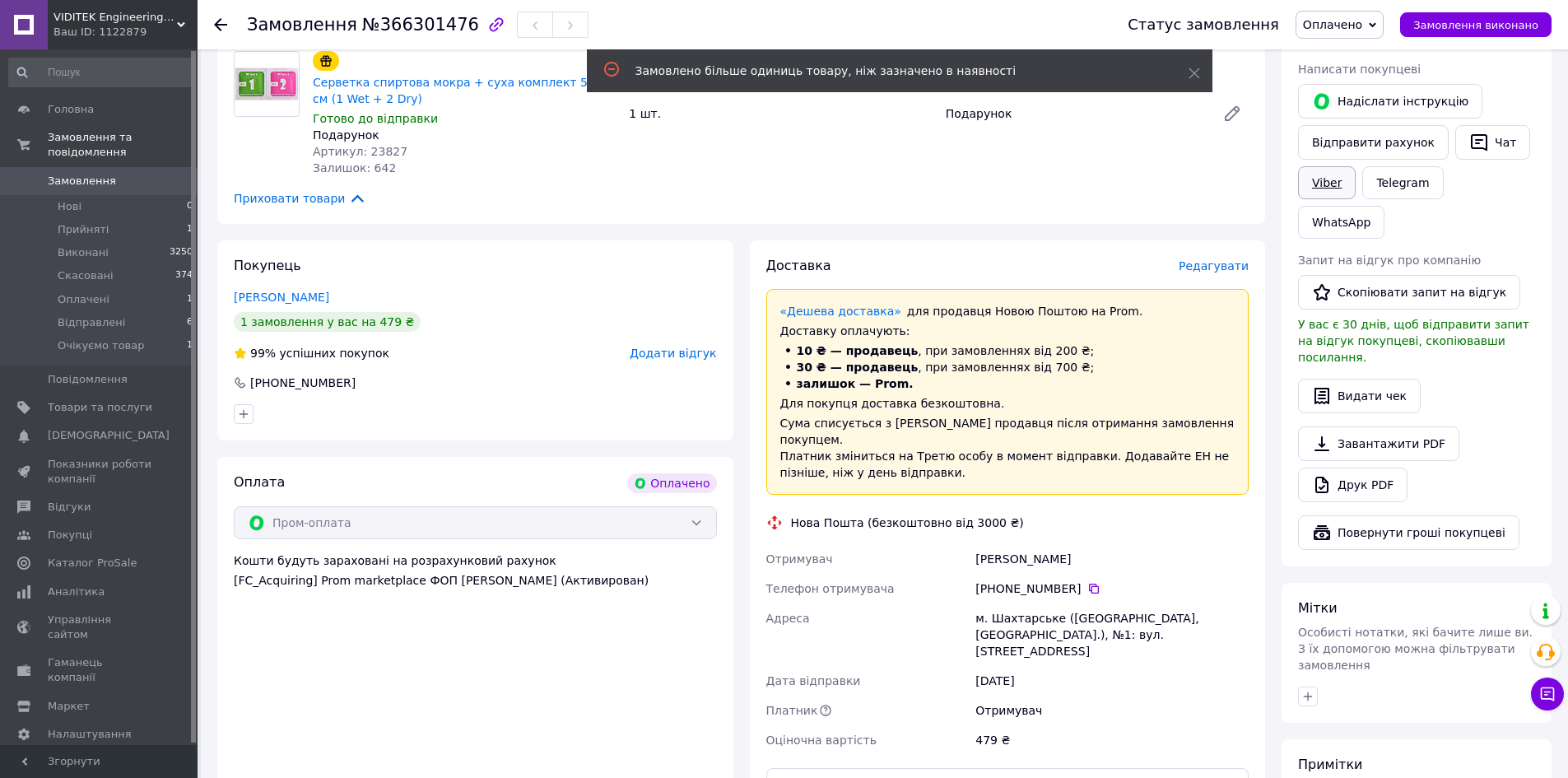
click at [1345, 184] on link "Viber" at bounding box center [1327, 183] width 58 height 33
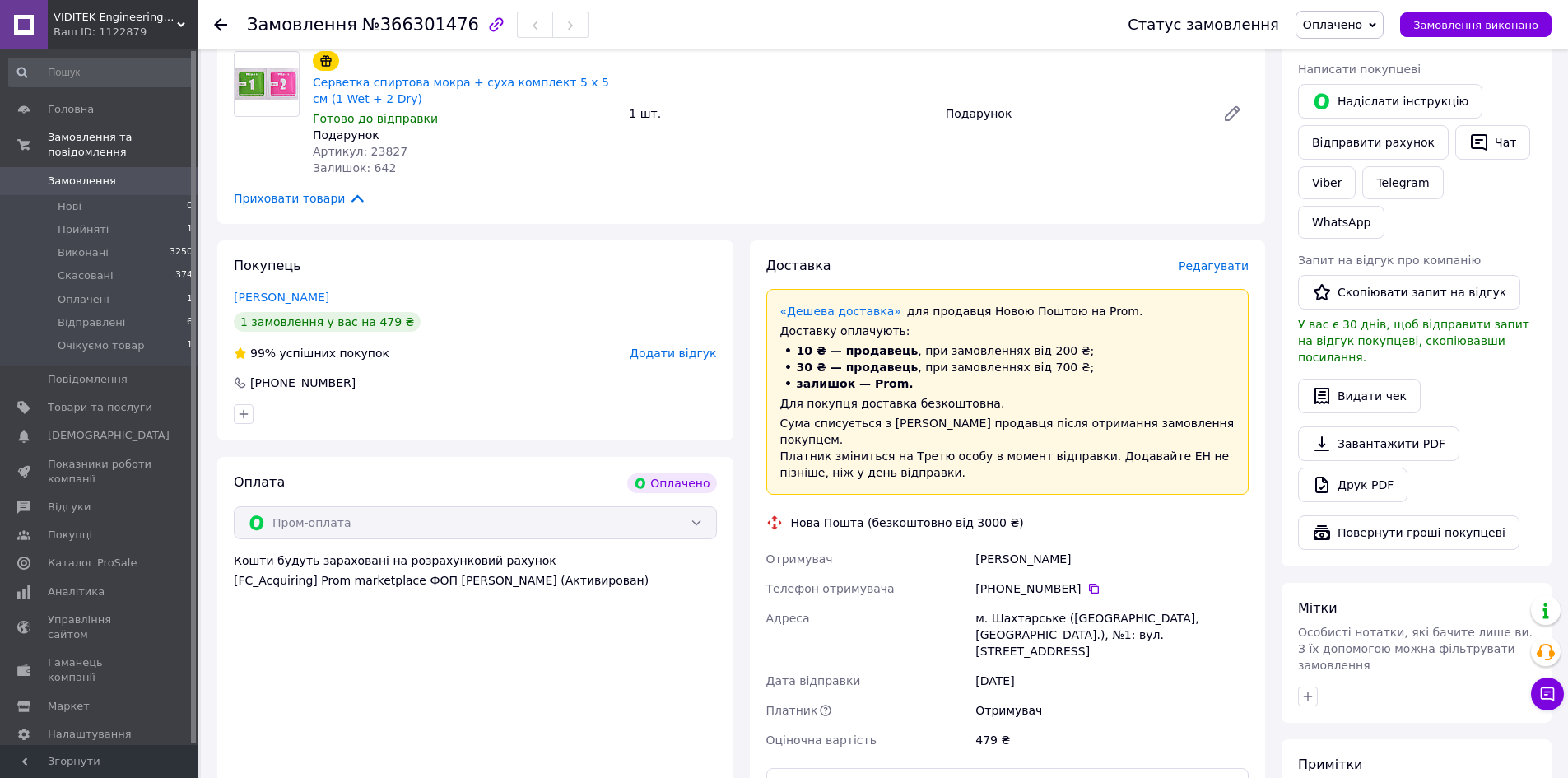
click at [1359, 178] on div "Telegram" at bounding box center [1402, 183] width 87 height 40
click at [1370, 171] on link "Telegram" at bounding box center [1402, 183] width 81 height 33
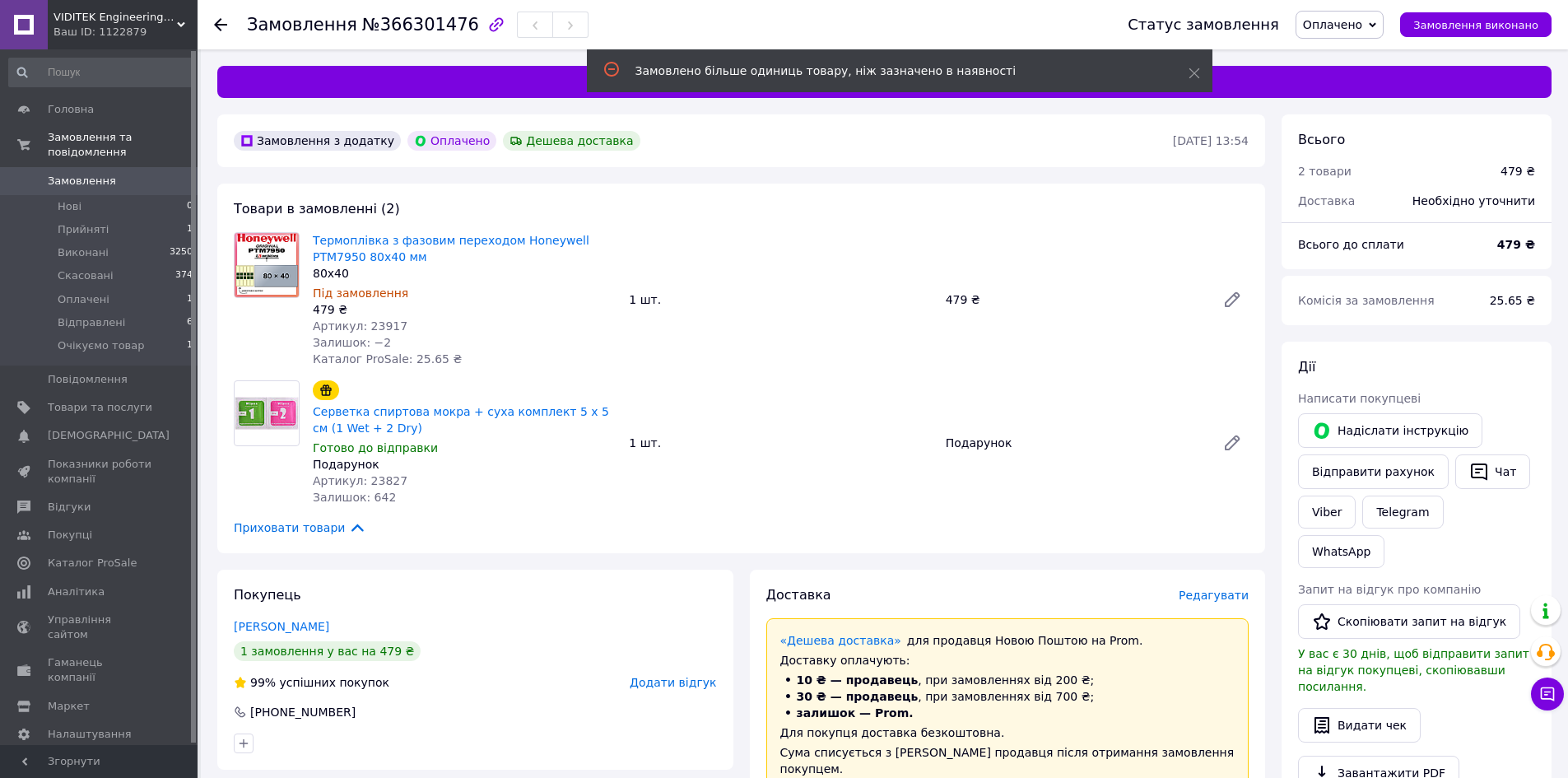
scroll to position [330, 0]
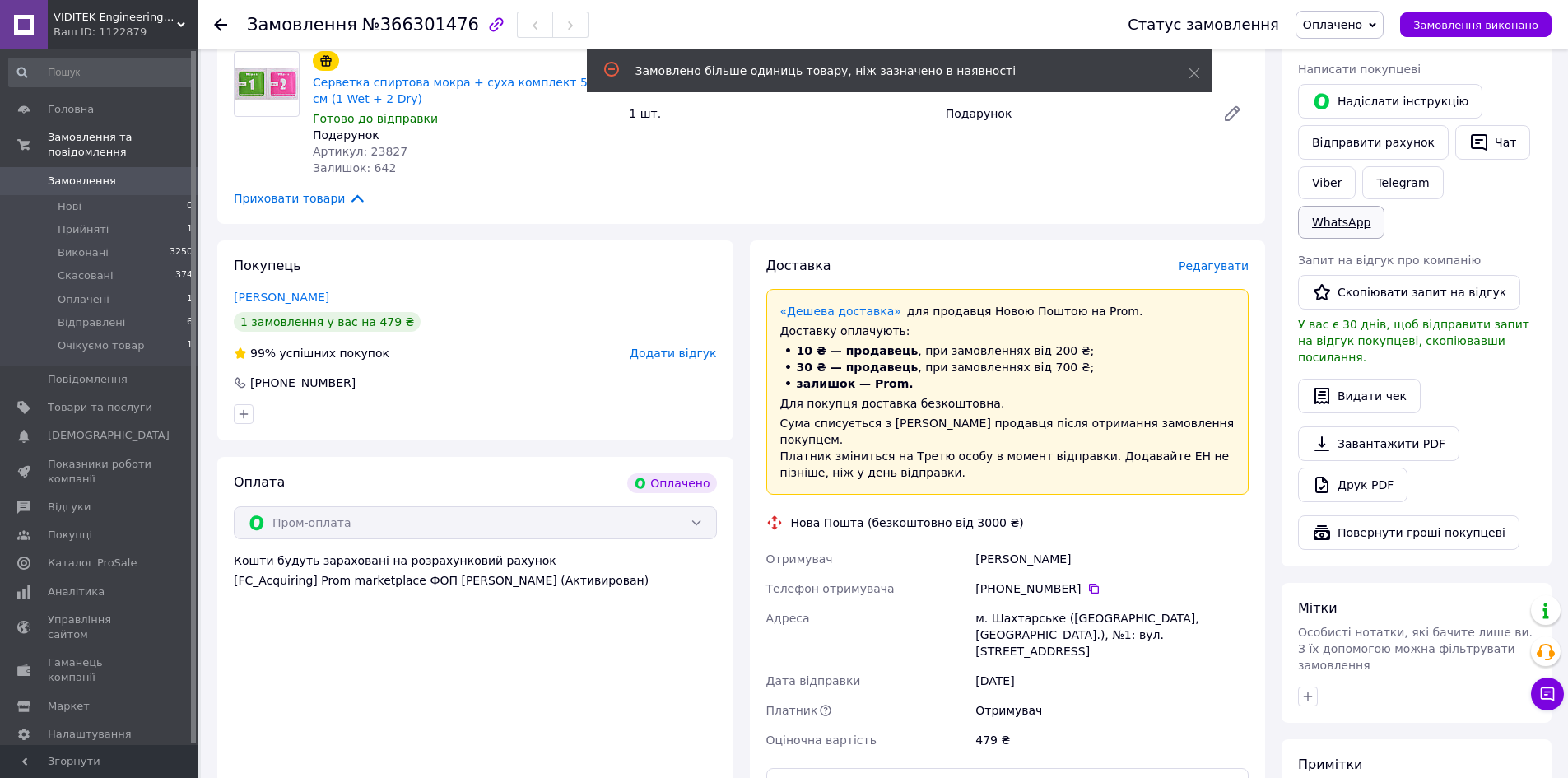
click at [1385, 206] on link "WhatsApp" at bounding box center [1341, 222] width 87 height 33
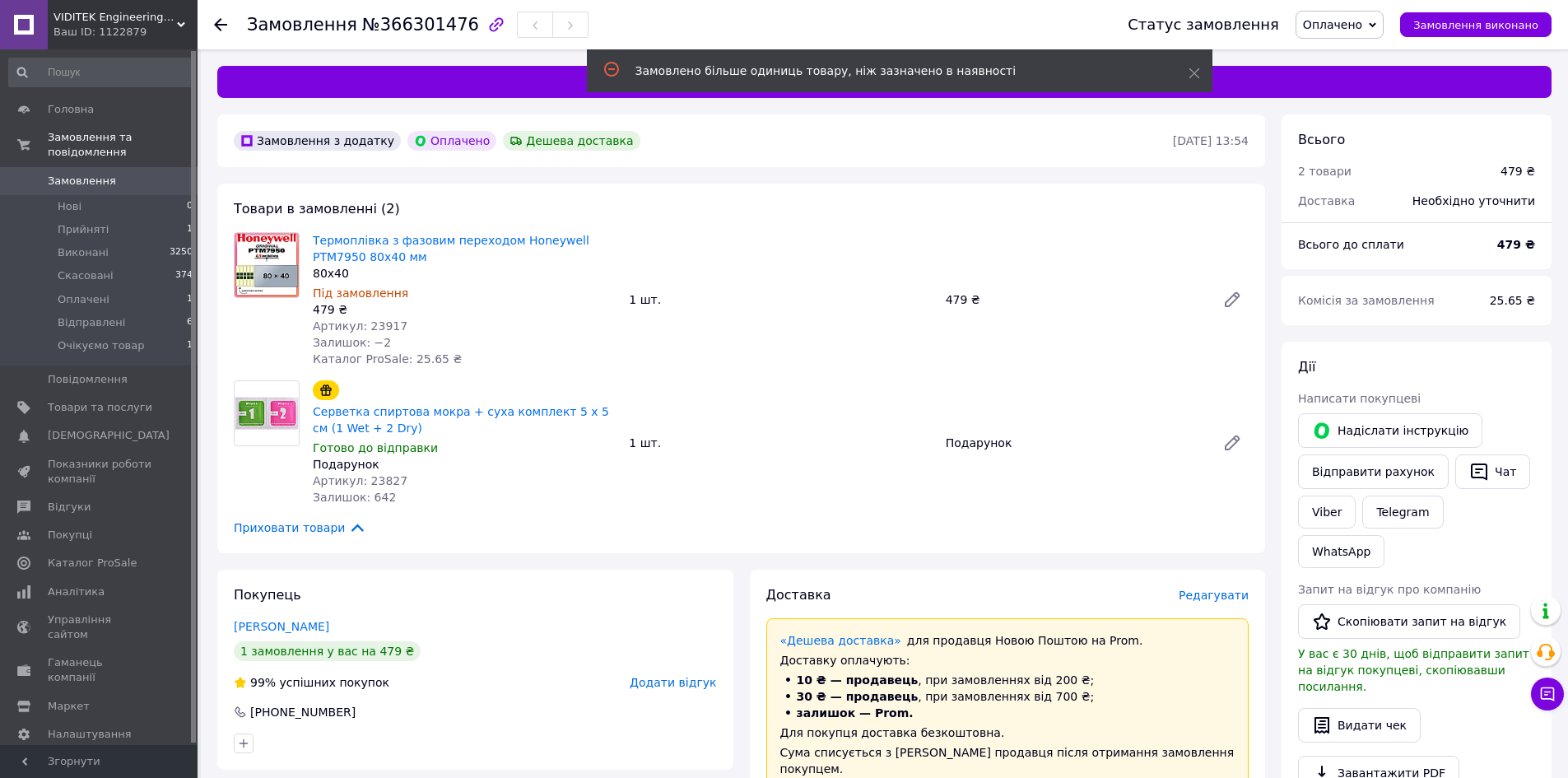
scroll to position [330, 0]
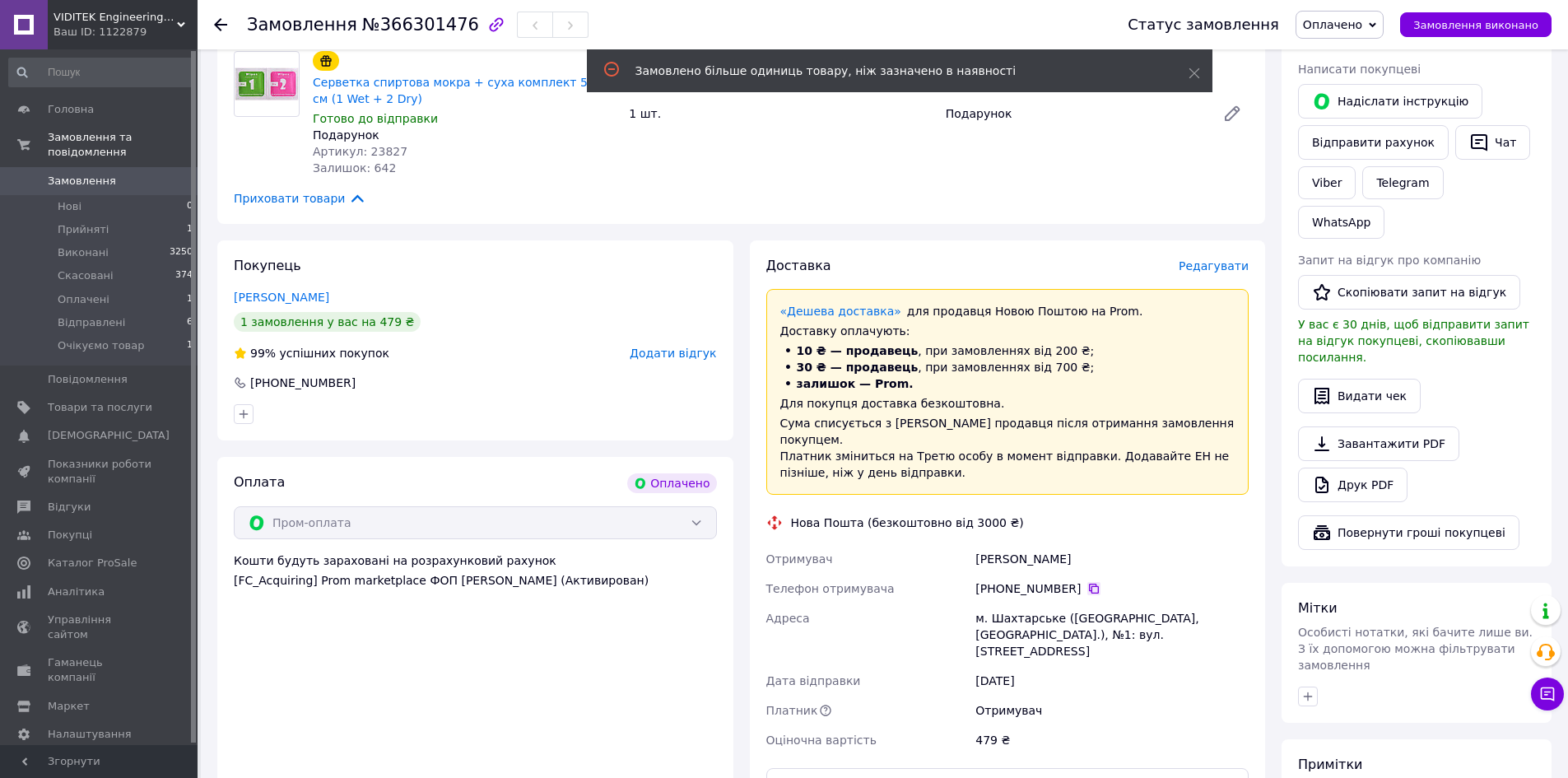
click at [1089, 582] on icon at bounding box center [1094, 589] width 13 height 13
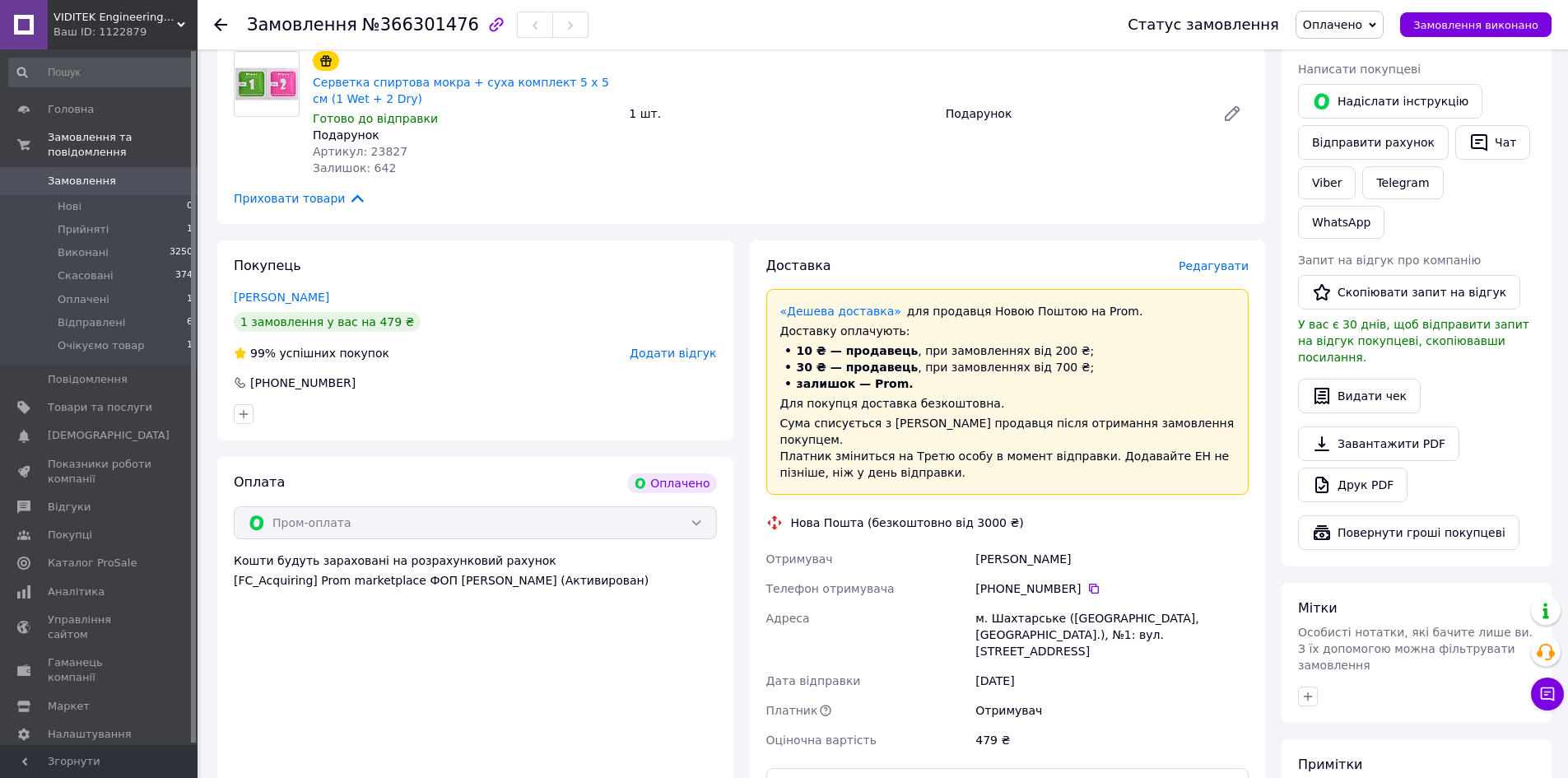
drag, startPoint x: 972, startPoint y: 576, endPoint x: 1073, endPoint y: 580, distance: 101.1
click at [1073, 580] on div "[PHONE_NUMBER]" at bounding box center [1111, 588] width 280 height 29
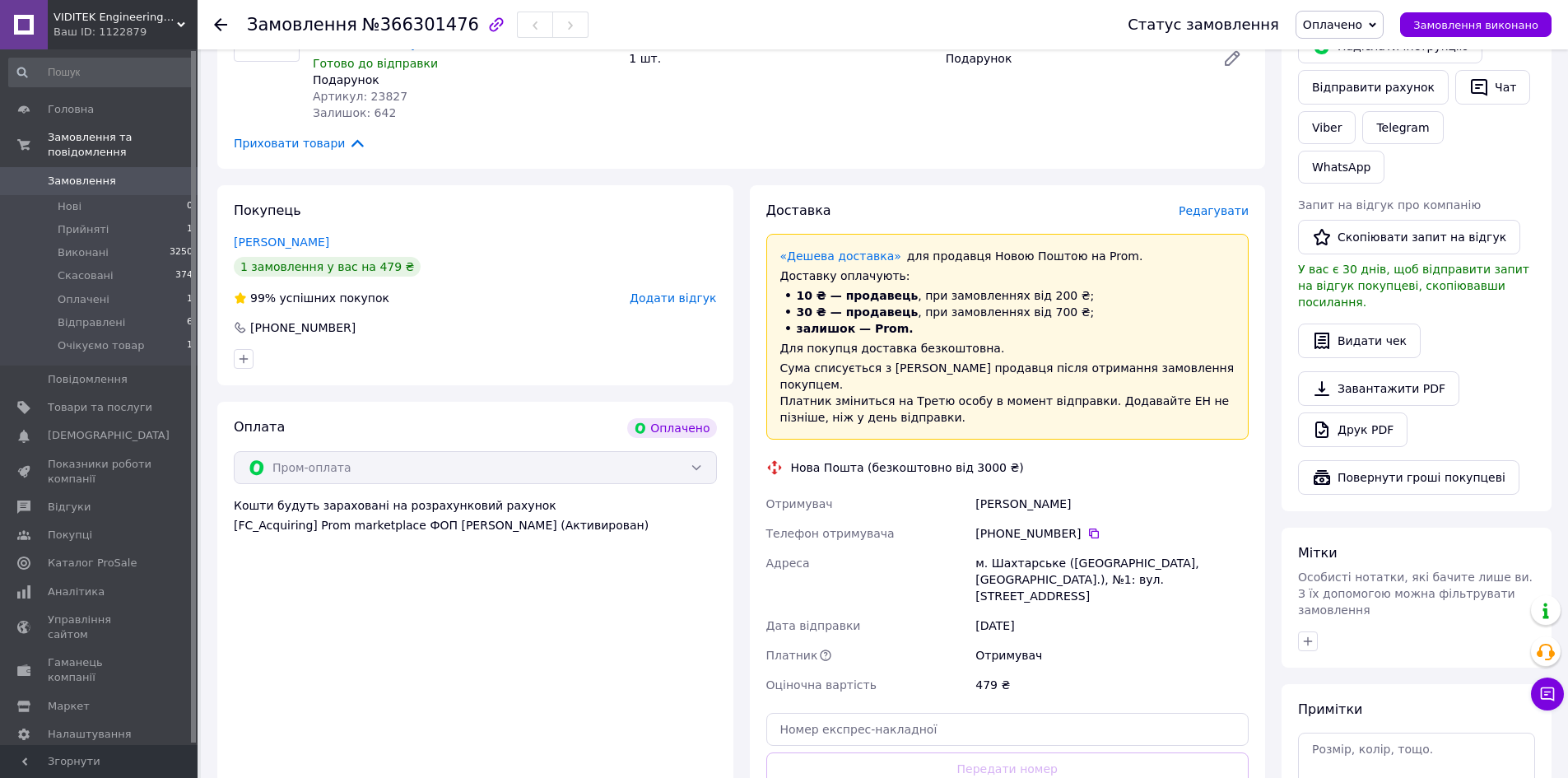
scroll to position [494, 0]
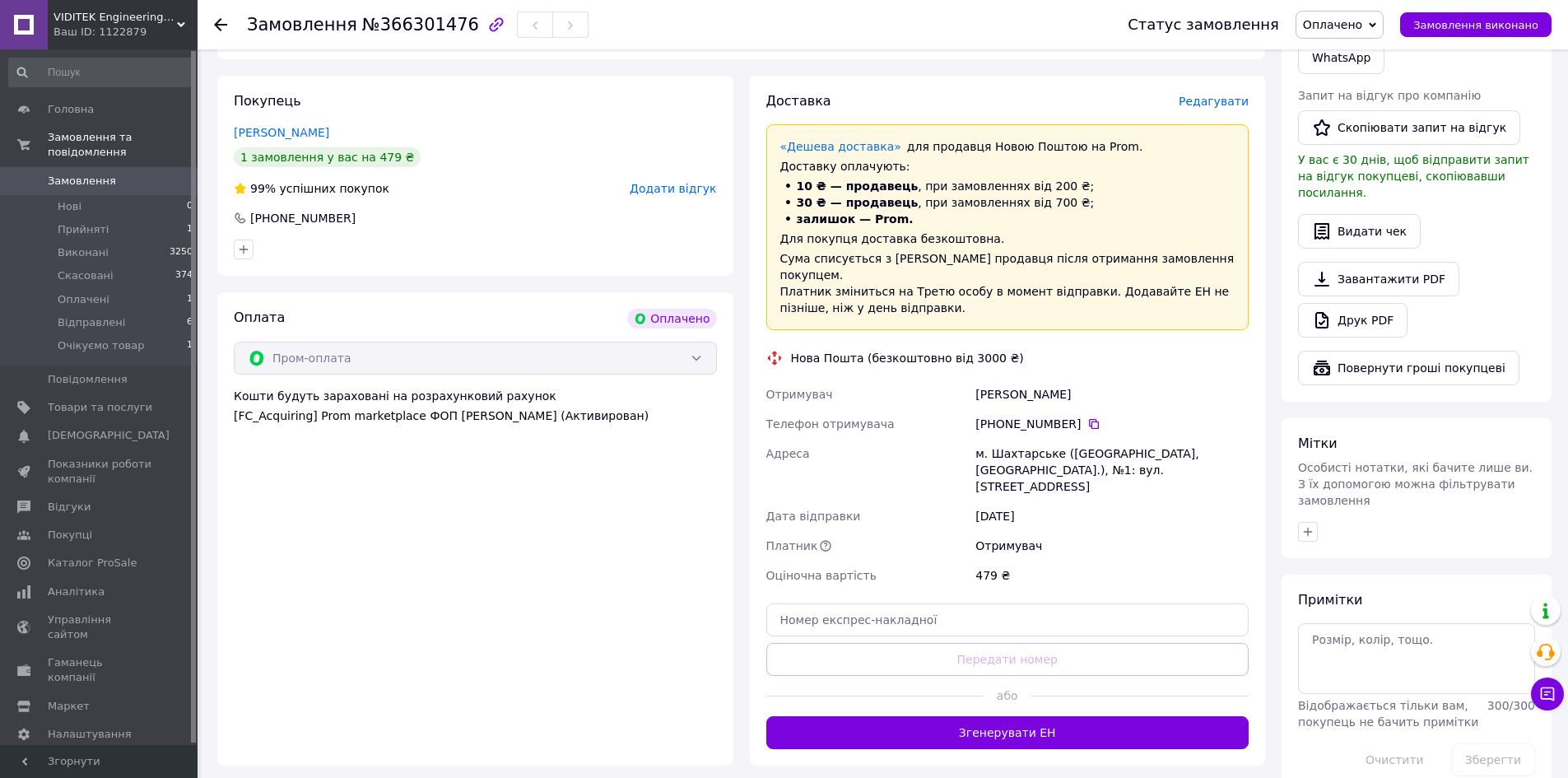
click at [974, 410] on div "[PHONE_NUMBER]" at bounding box center [1111, 424] width 280 height 29
drag, startPoint x: 974, startPoint y: 408, endPoint x: 1070, endPoint y: 412, distance: 96.1
click at [1070, 412] on div "[PHONE_NUMBER]" at bounding box center [1111, 424] width 280 height 29
click at [1100, 379] on div "[PERSON_NAME]" at bounding box center [1111, 394] width 280 height 29
